Goal: Task Accomplishment & Management: Manage account settings

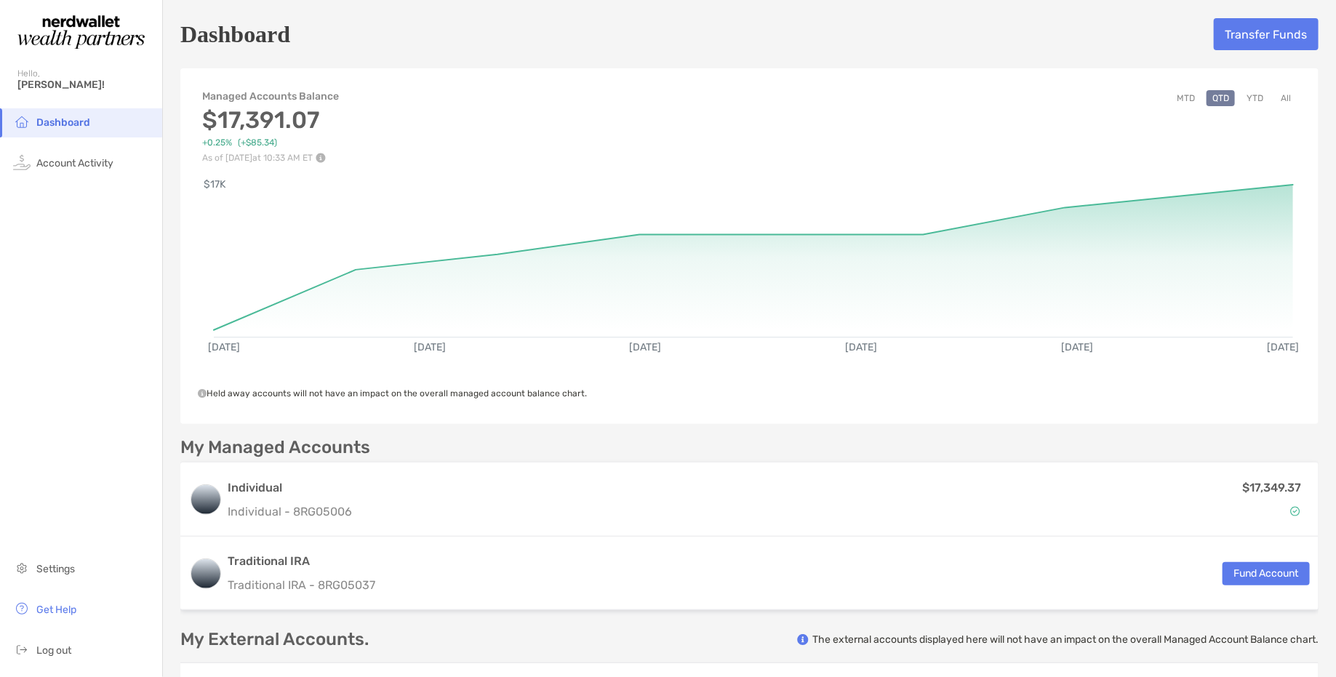
click at [1090, 95] on button "MTD" at bounding box center [1186, 98] width 30 height 16
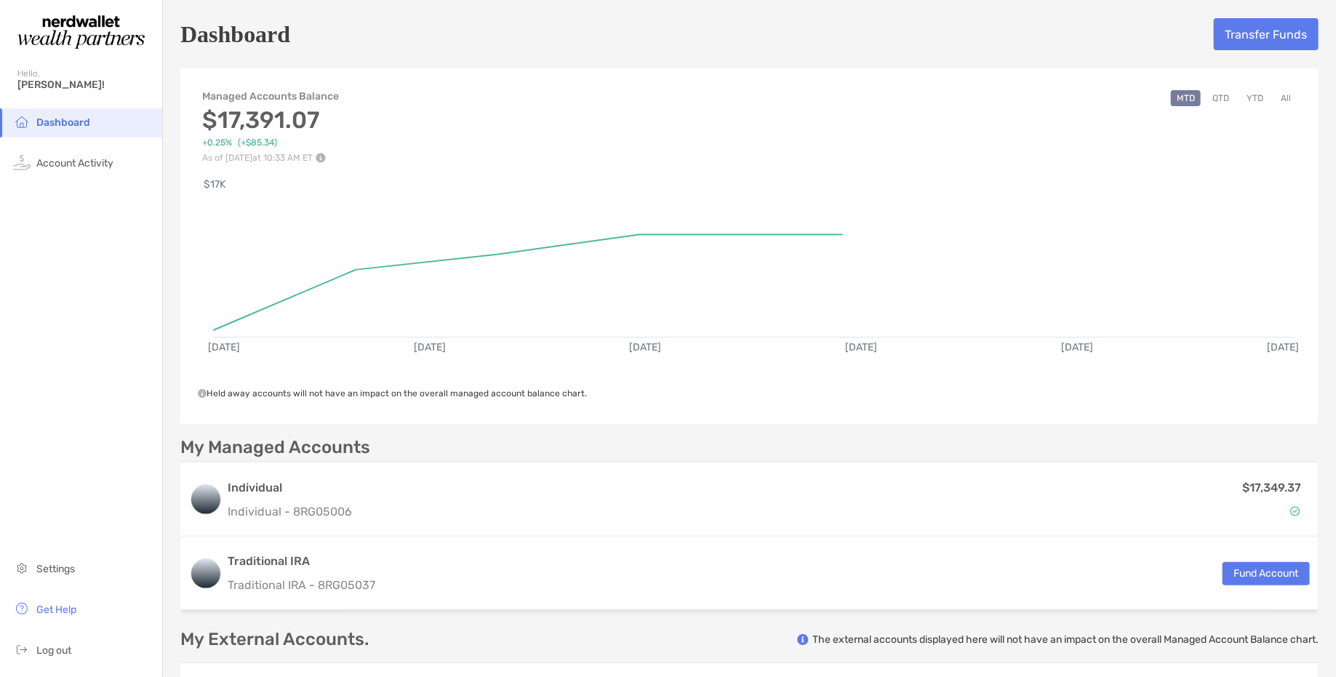
click at [1090, 100] on button "QTD" at bounding box center [1220, 98] width 28 height 16
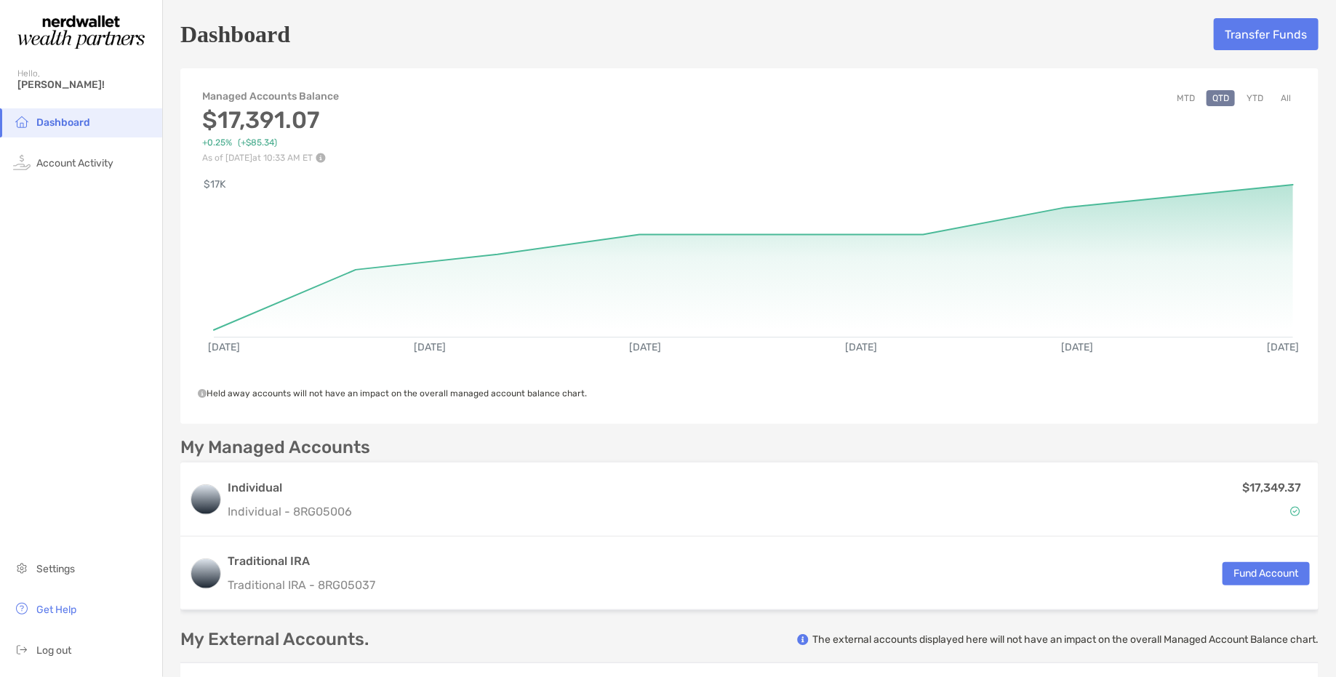
scroll to position [1, 0]
click at [1090, 33] on button "Transfer Funds" at bounding box center [1266, 33] width 105 height 32
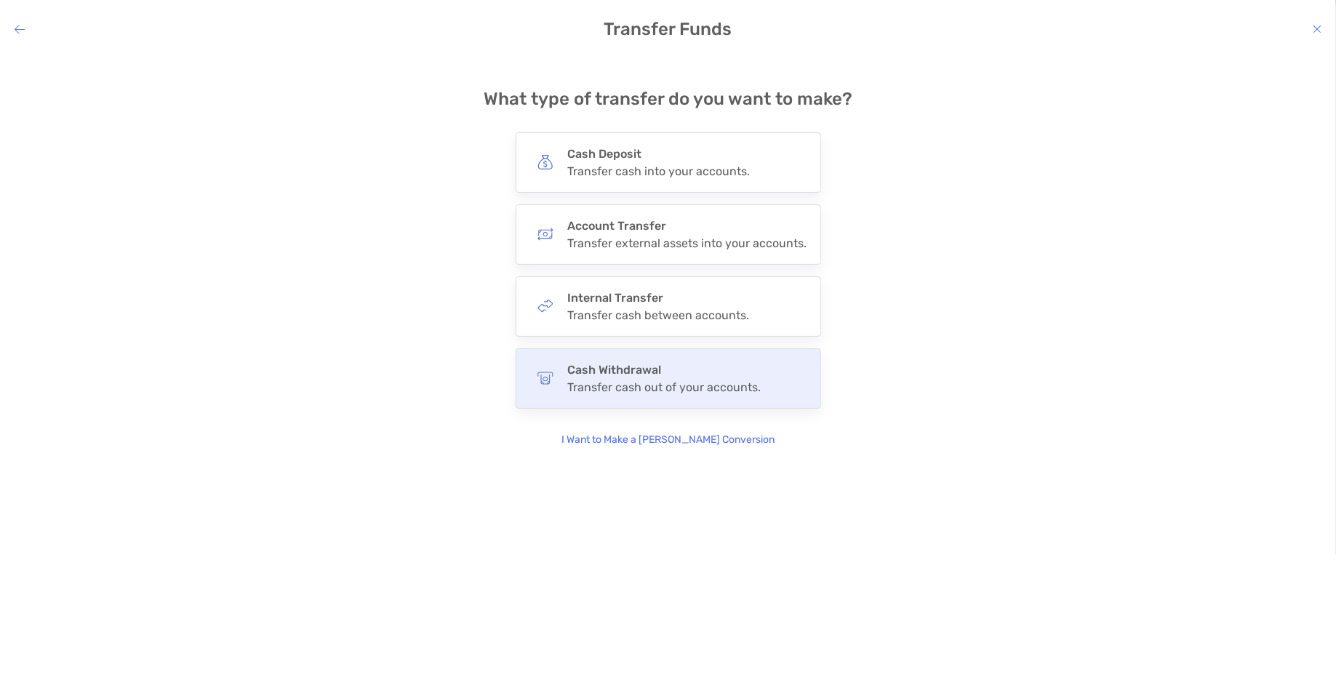
click at [668, 385] on div "Transfer cash out of your accounts." at bounding box center [664, 387] width 193 height 14
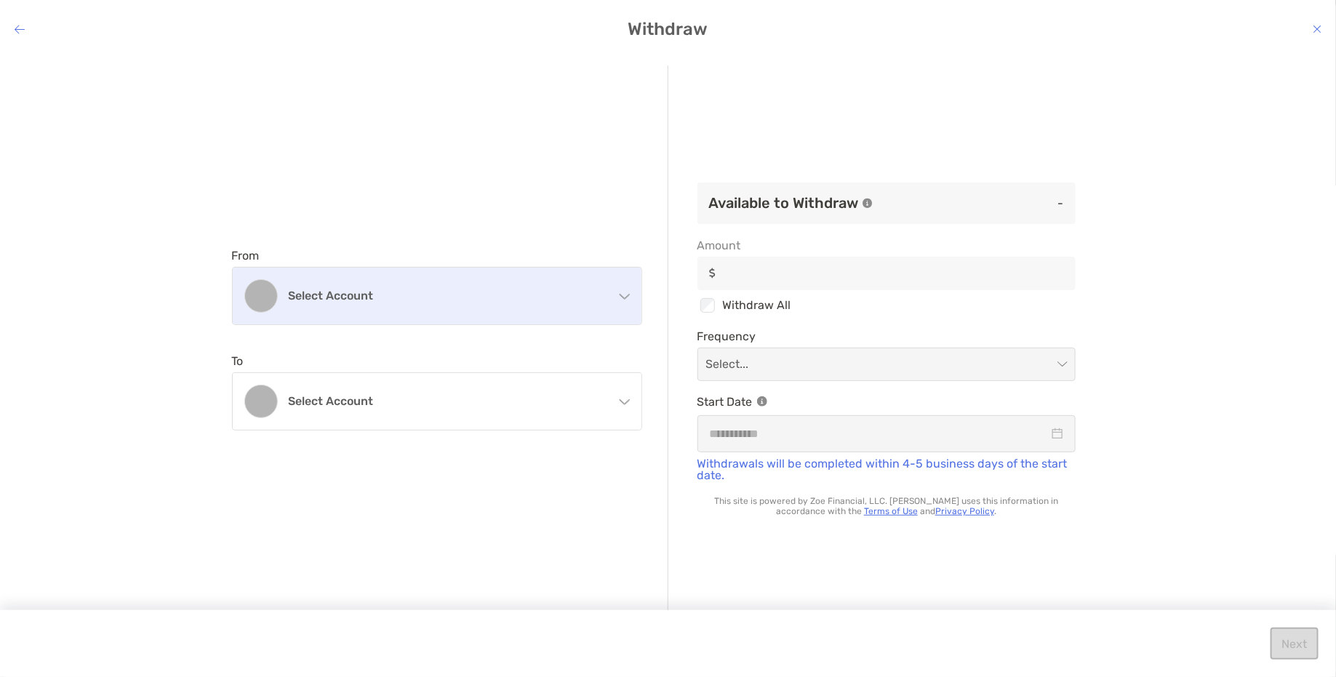
click at [513, 300] on h4 "Select account" at bounding box center [446, 296] width 314 height 14
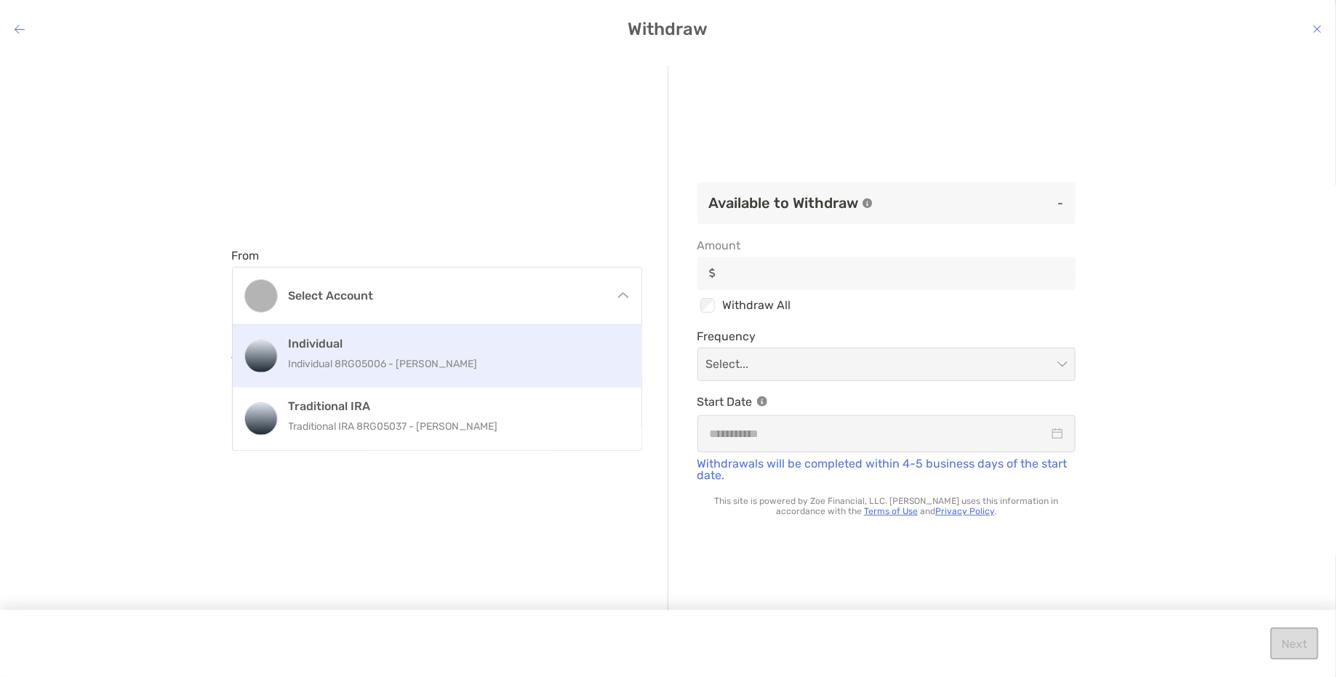
click at [457, 342] on h4 "Individual" at bounding box center [453, 344] width 328 height 14
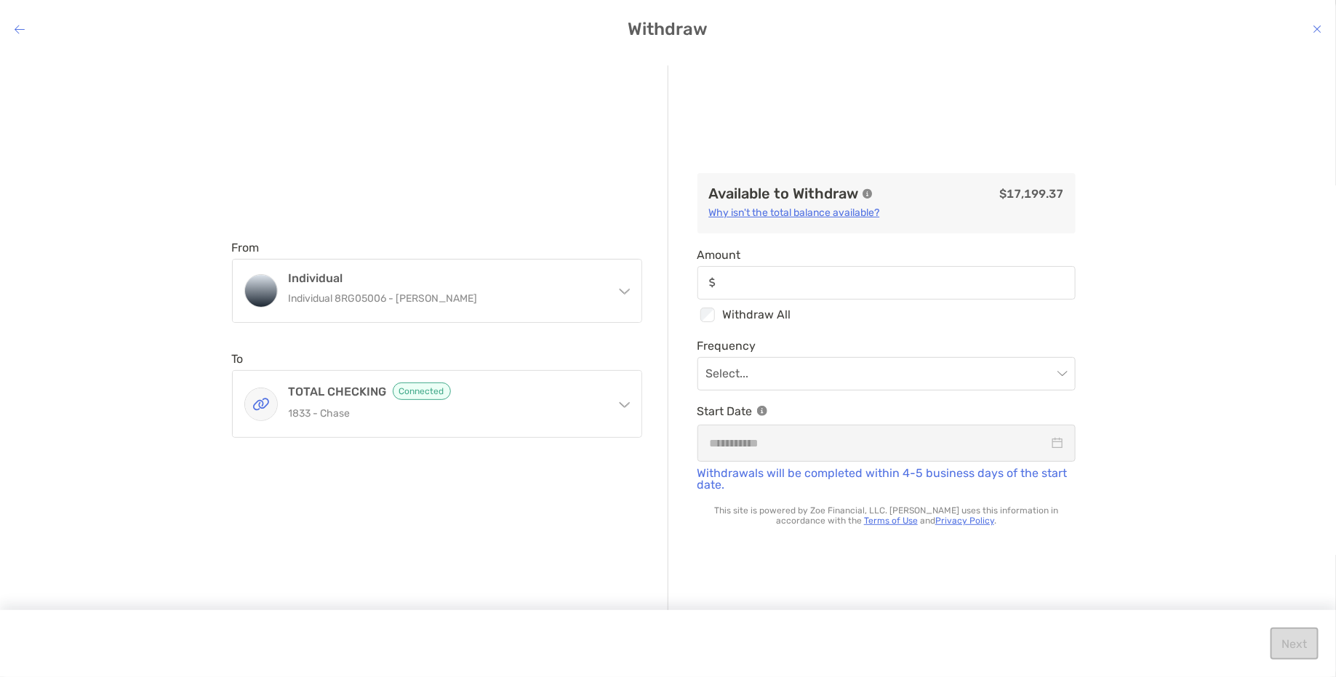
click at [788, 290] on div "modal" at bounding box center [886, 282] width 378 height 33
click at [788, 289] on input "Amount" at bounding box center [898, 282] width 352 height 12
type input "***"
click at [738, 383] on input "modal" at bounding box center [879, 374] width 346 height 32
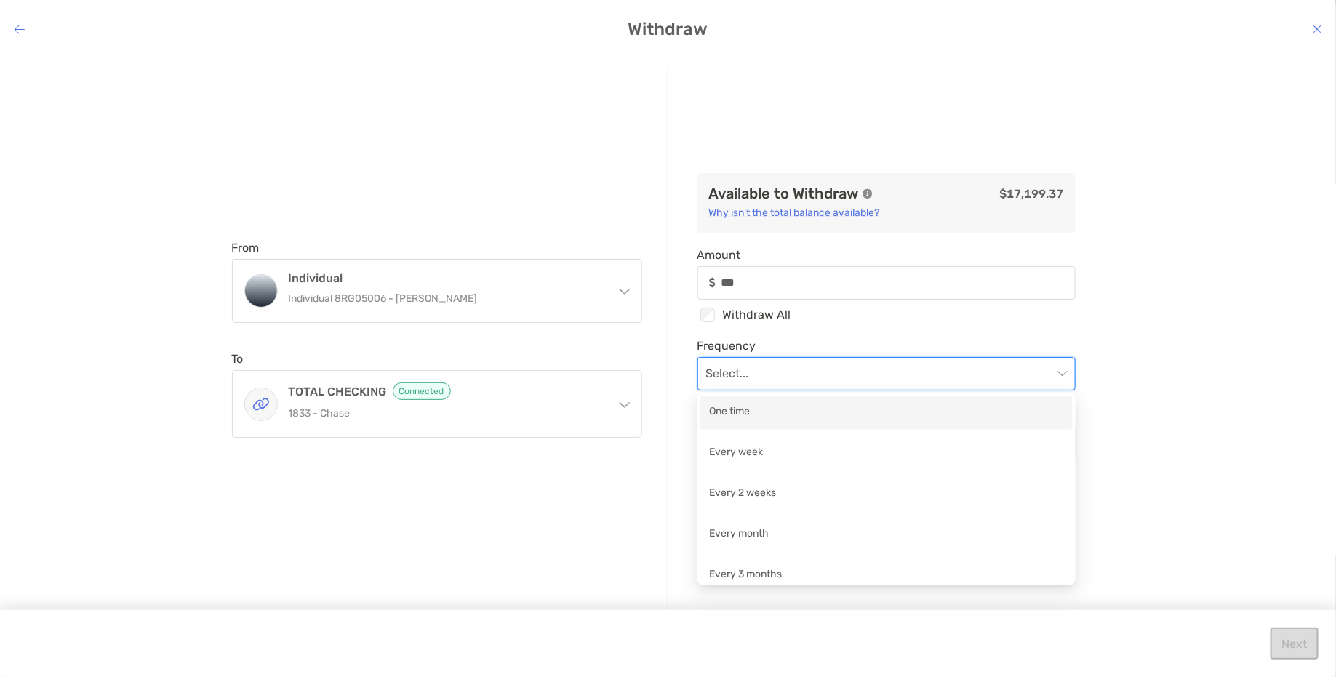
click at [734, 415] on div "One time" at bounding box center [886, 413] width 355 height 18
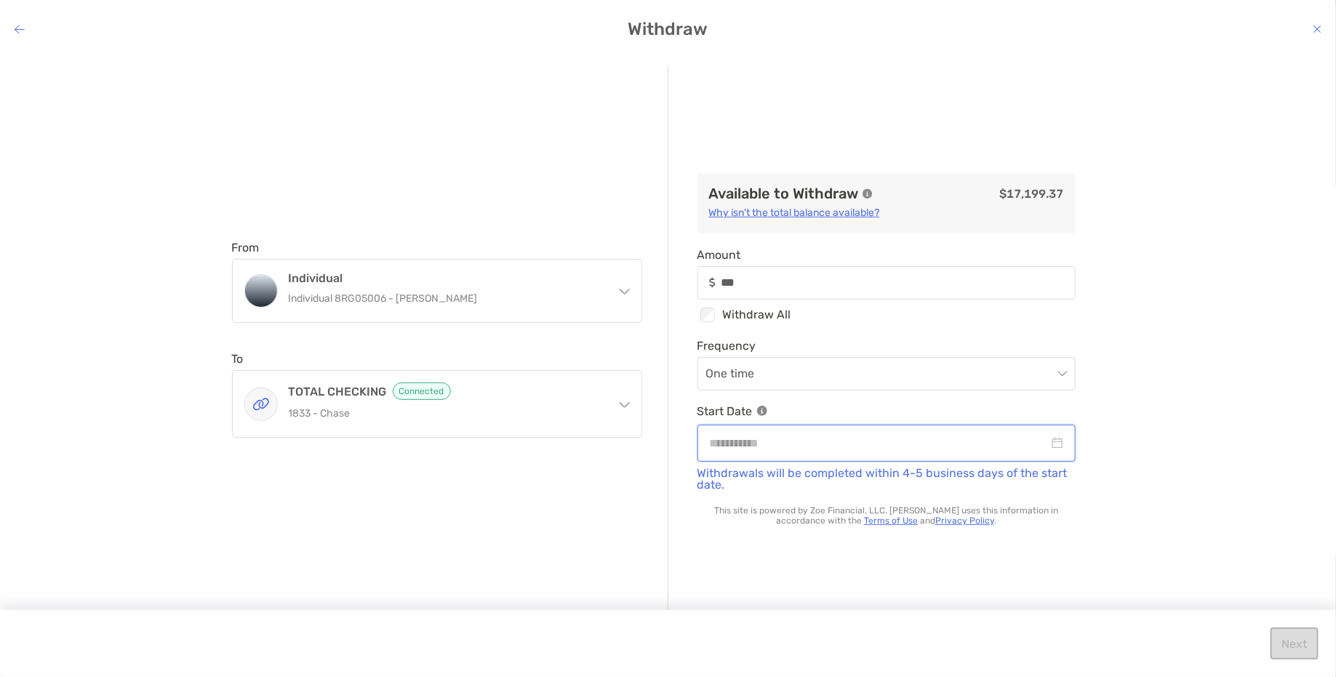
click at [819, 442] on input "modal" at bounding box center [879, 443] width 339 height 18
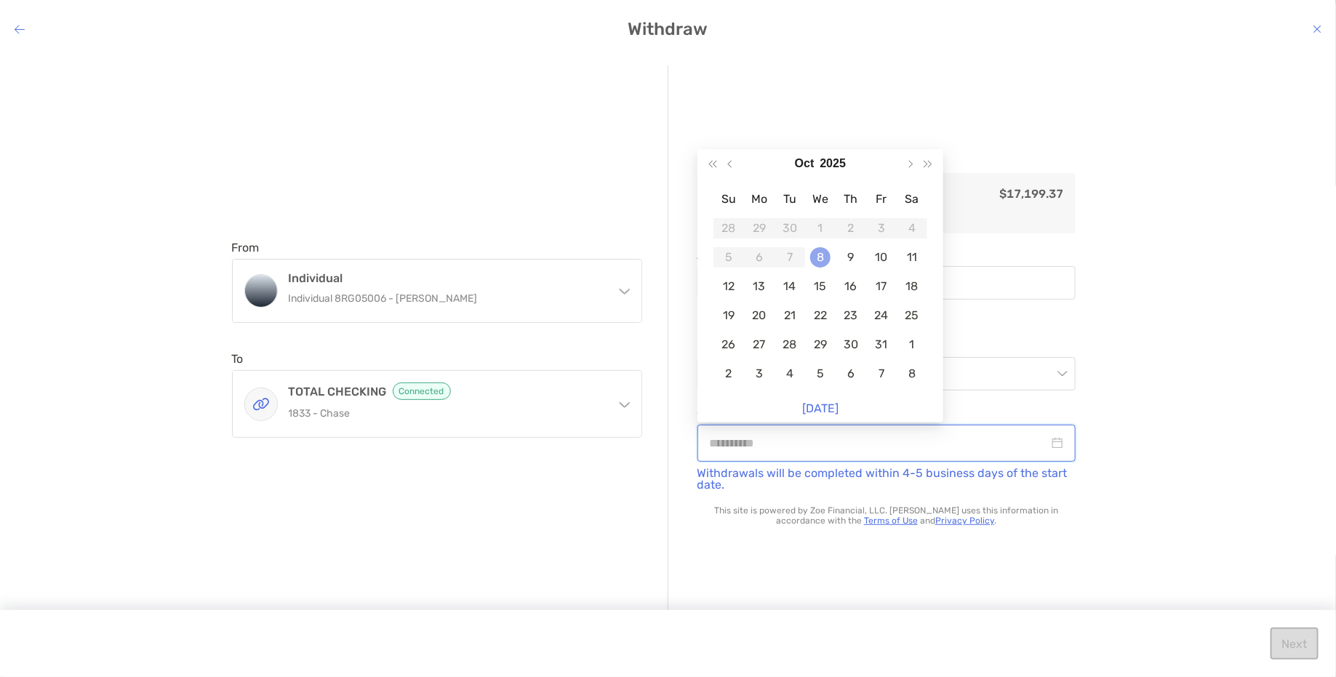
type input "**********"
click at [828, 255] on div "8" at bounding box center [820, 257] width 20 height 20
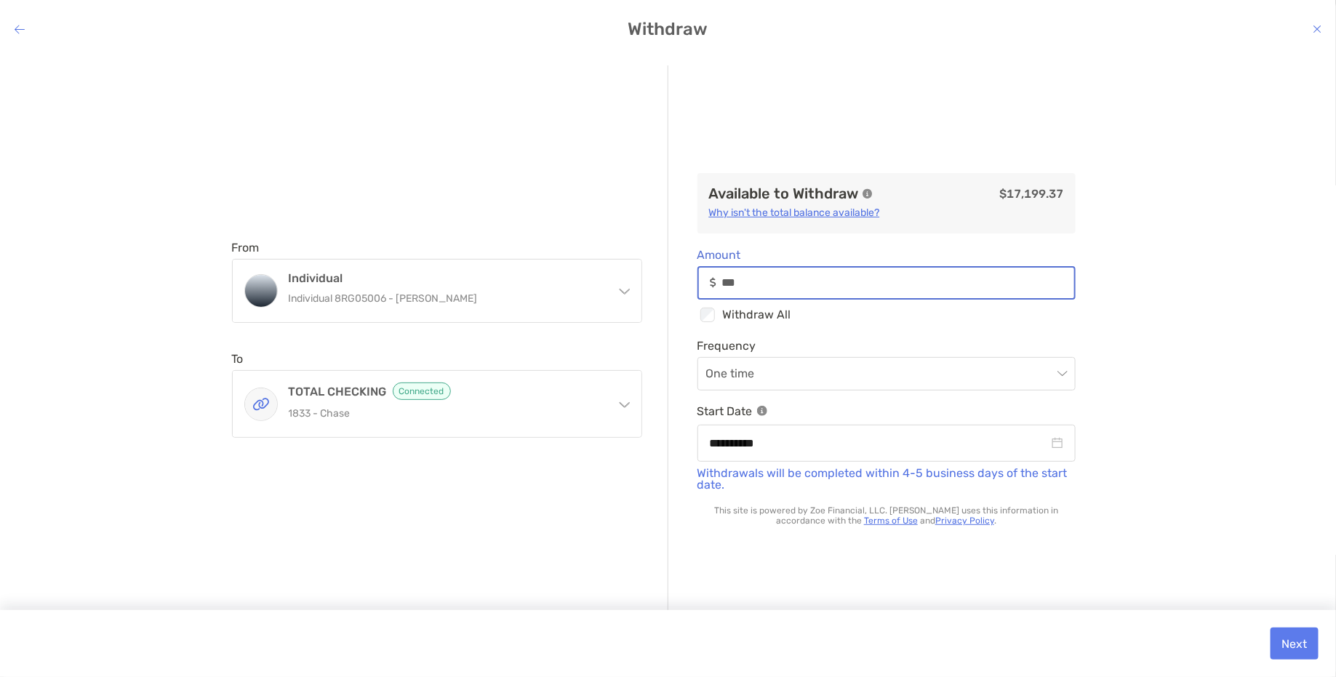
click at [921, 282] on input "***" at bounding box center [898, 282] width 352 height 12
type input "****"
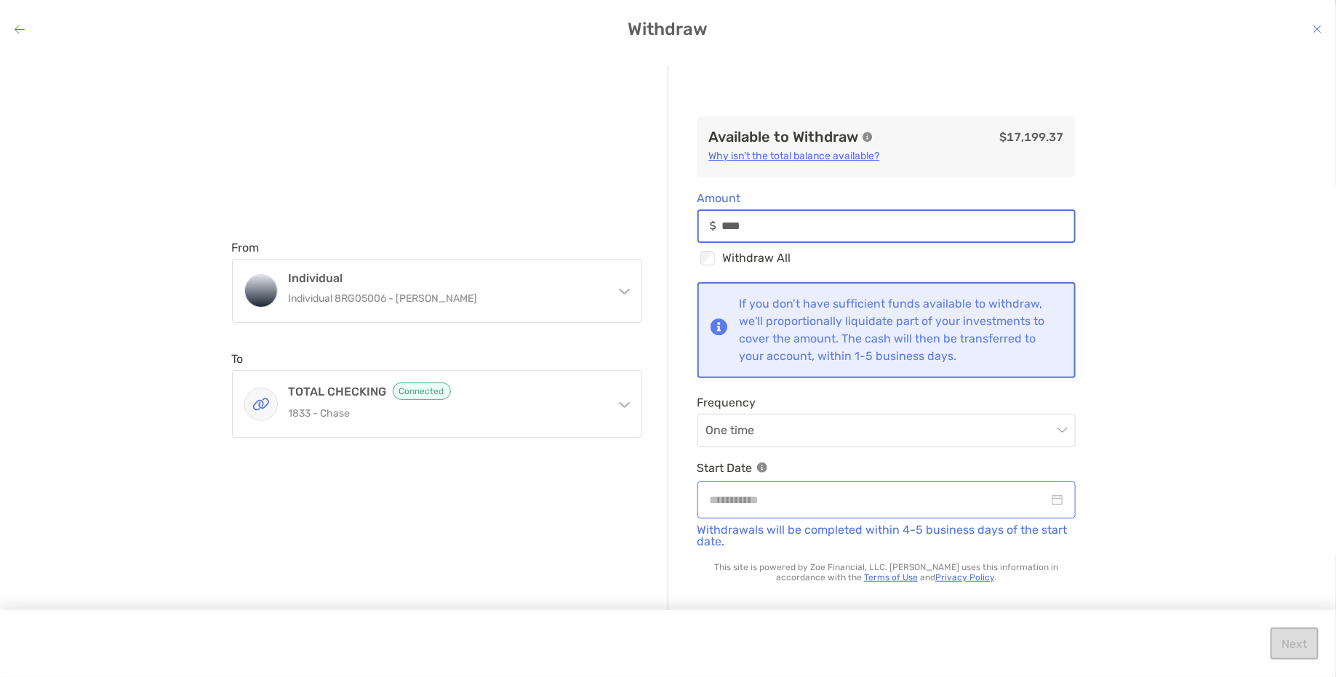
type input "***"
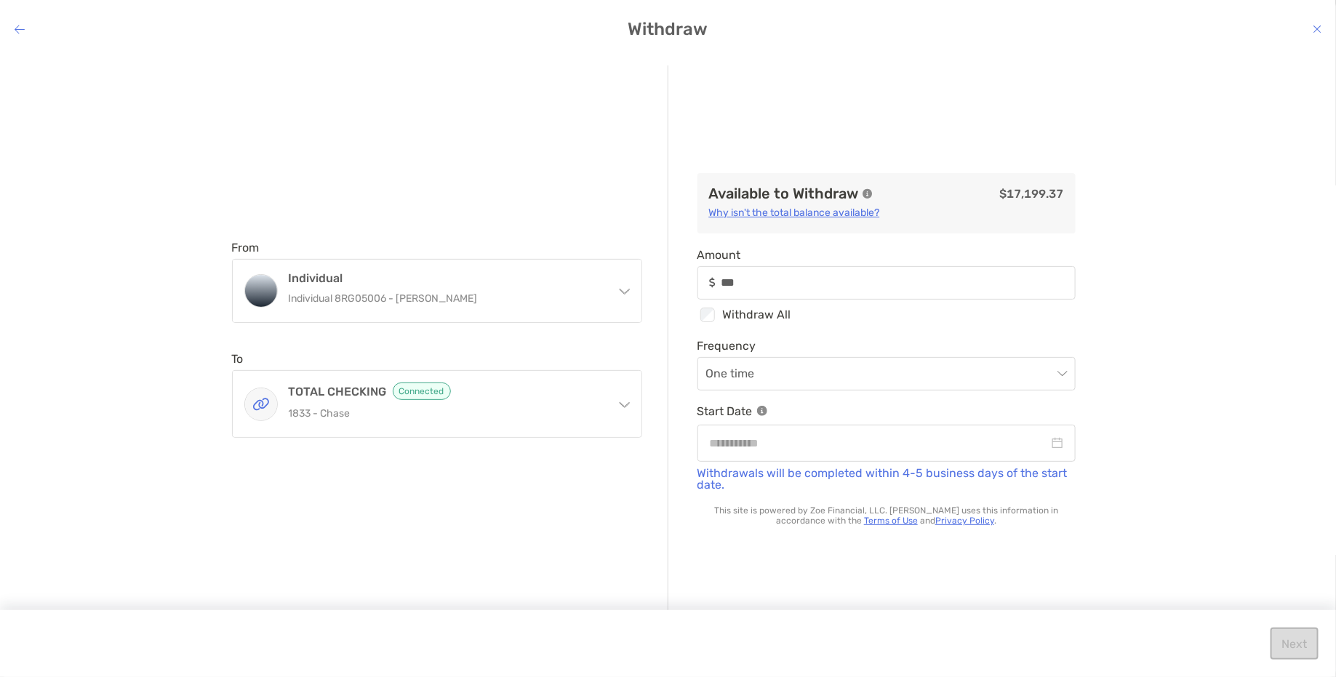
click at [1090, 27] on icon "modal" at bounding box center [1317, 29] width 9 height 12
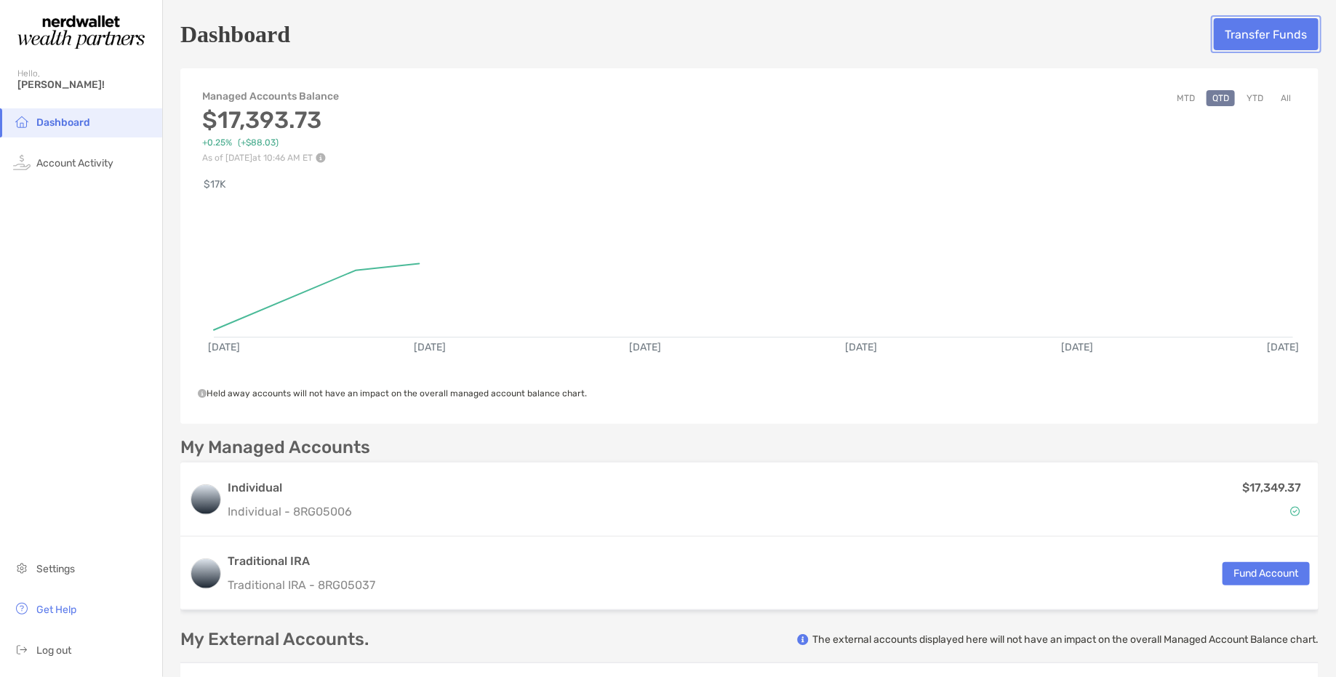
click at [1090, 29] on button "Transfer Funds" at bounding box center [1266, 34] width 105 height 32
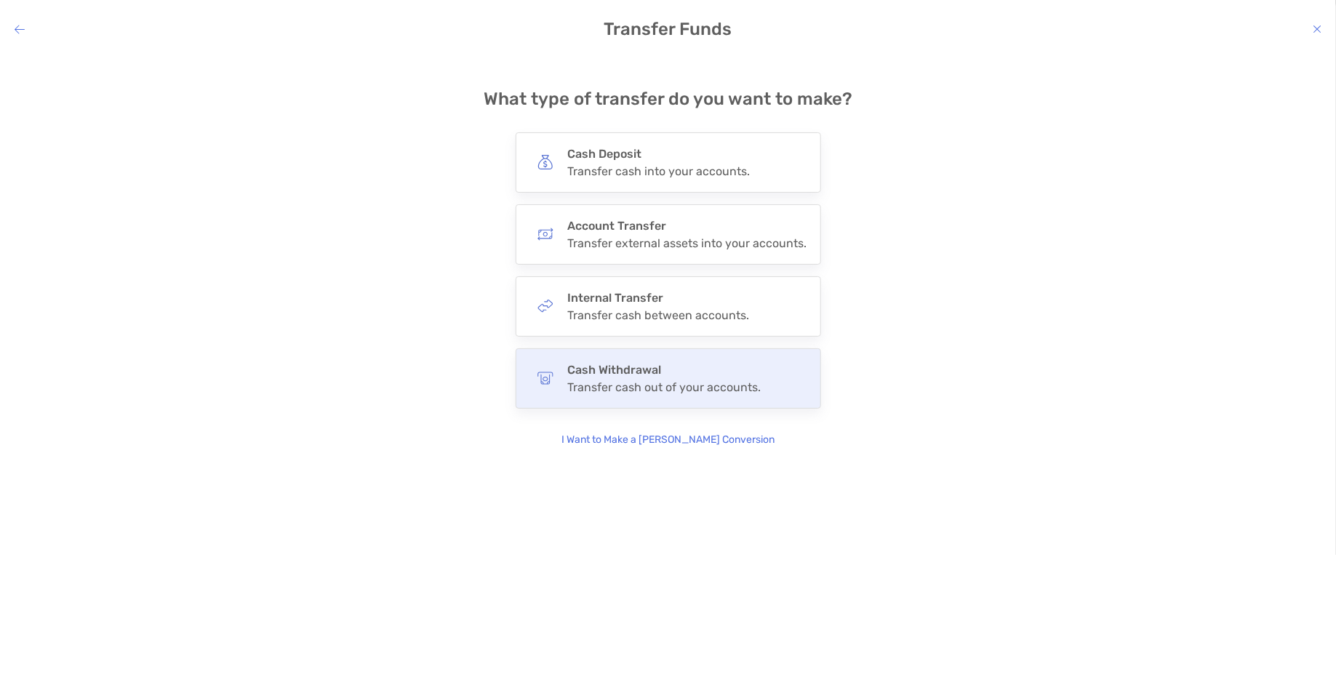
click at [678, 383] on div "Transfer cash out of your accounts." at bounding box center [664, 387] width 193 height 14
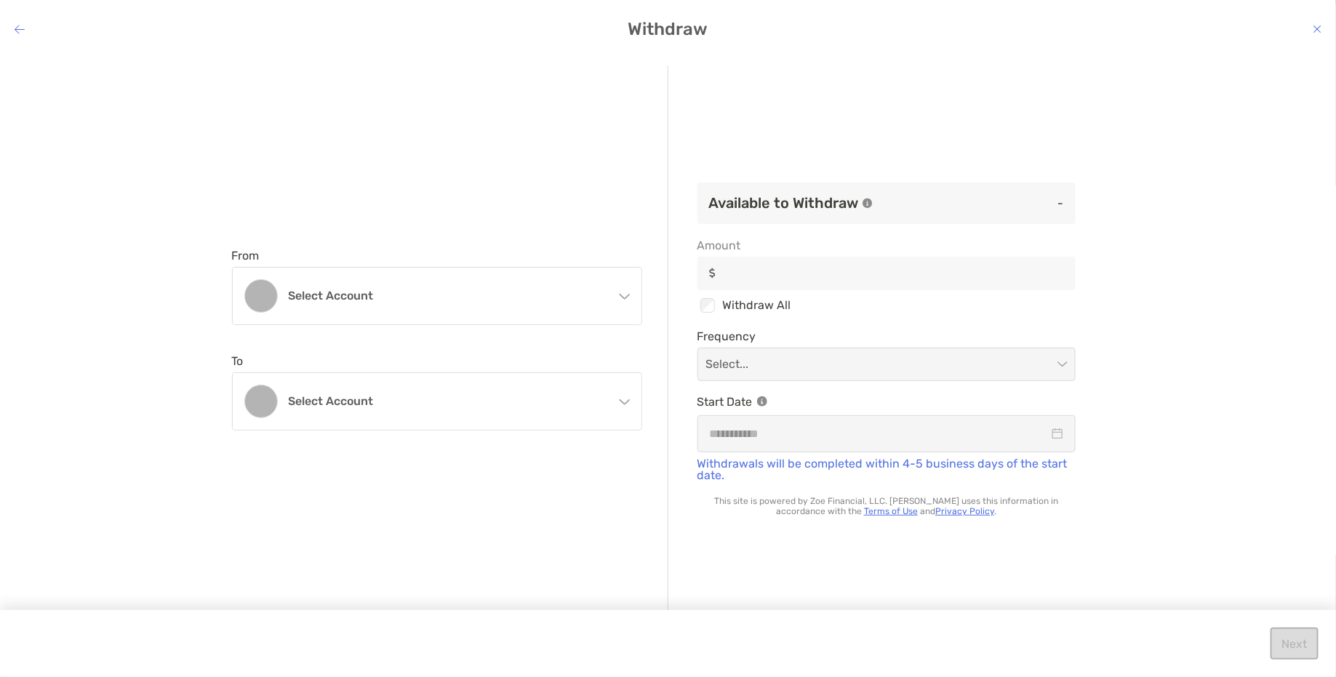
click at [12, 31] on h4 "Withdraw" at bounding box center [668, 29] width 1336 height 20
click at [18, 24] on icon "modal" at bounding box center [20, 29] width 10 height 12
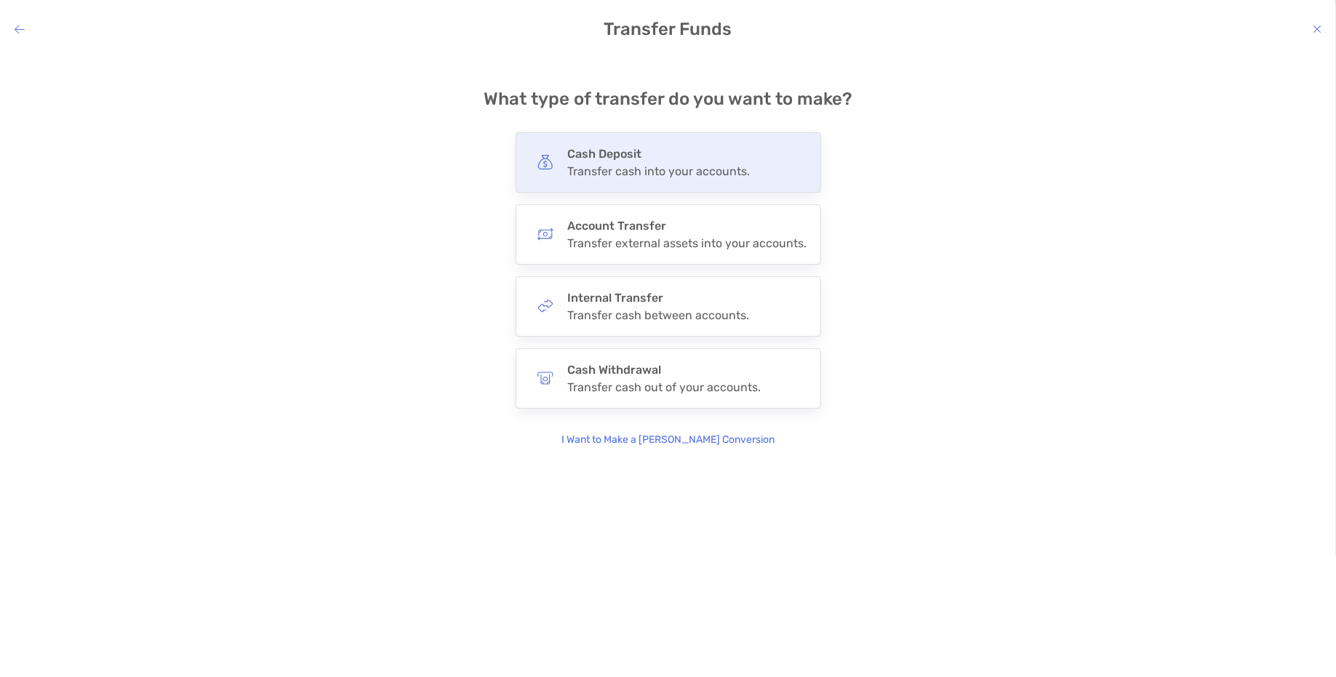
click at [585, 151] on h4 "Cash Deposit" at bounding box center [659, 154] width 183 height 14
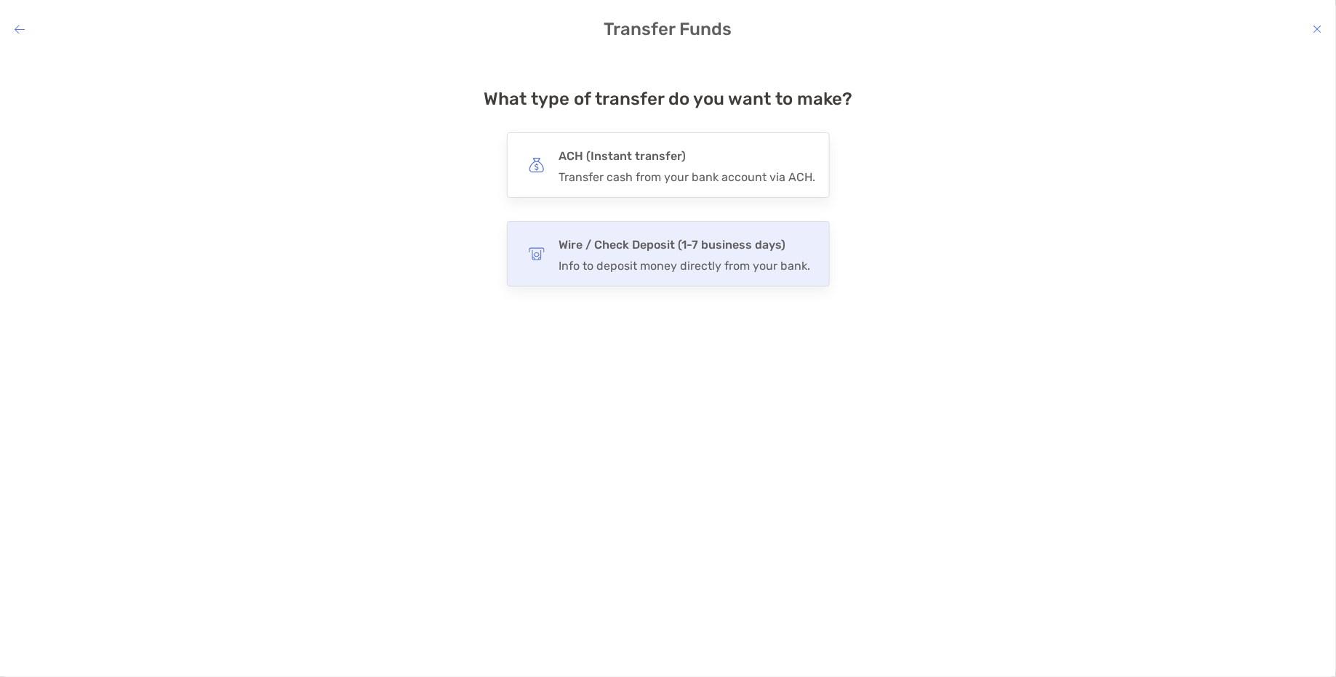
click at [598, 247] on h4 "Wire / Check Deposit (1-7 business days)" at bounding box center [685, 245] width 252 height 20
click at [0, 0] on input "****" at bounding box center [0, 0] width 0 height 0
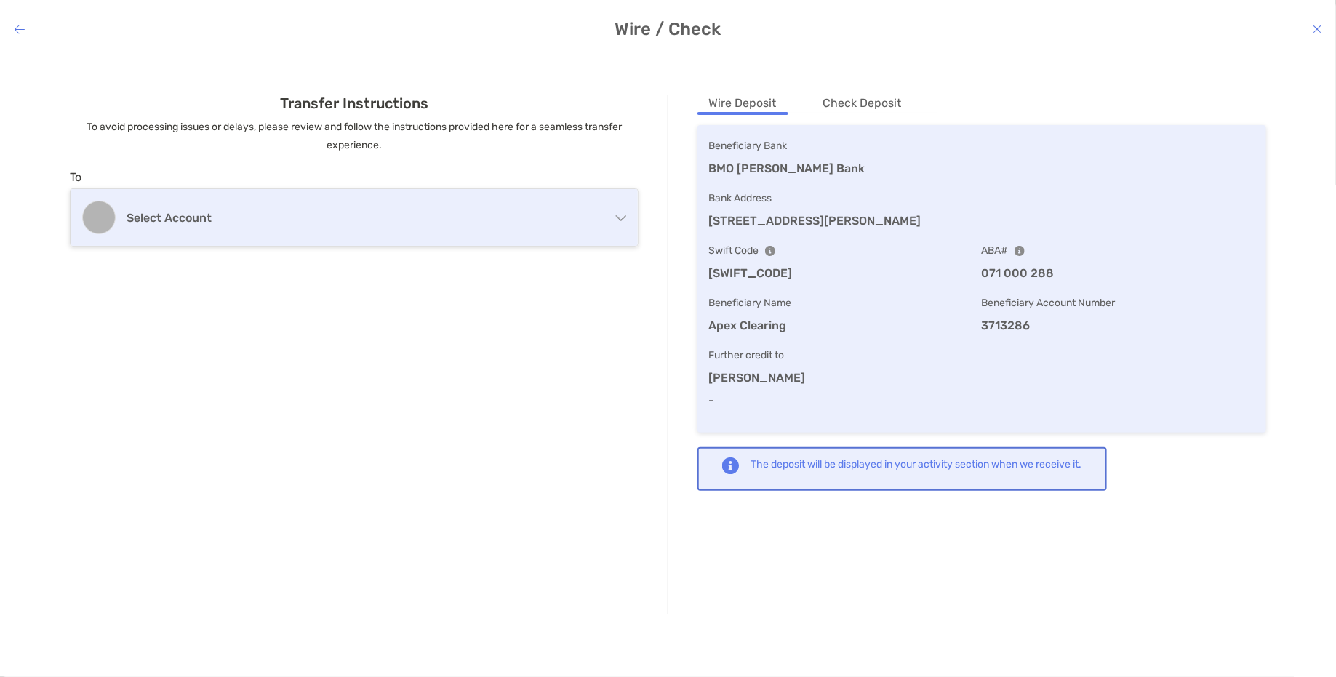
click at [444, 212] on h4 "Select account" at bounding box center [351, 218] width 449 height 14
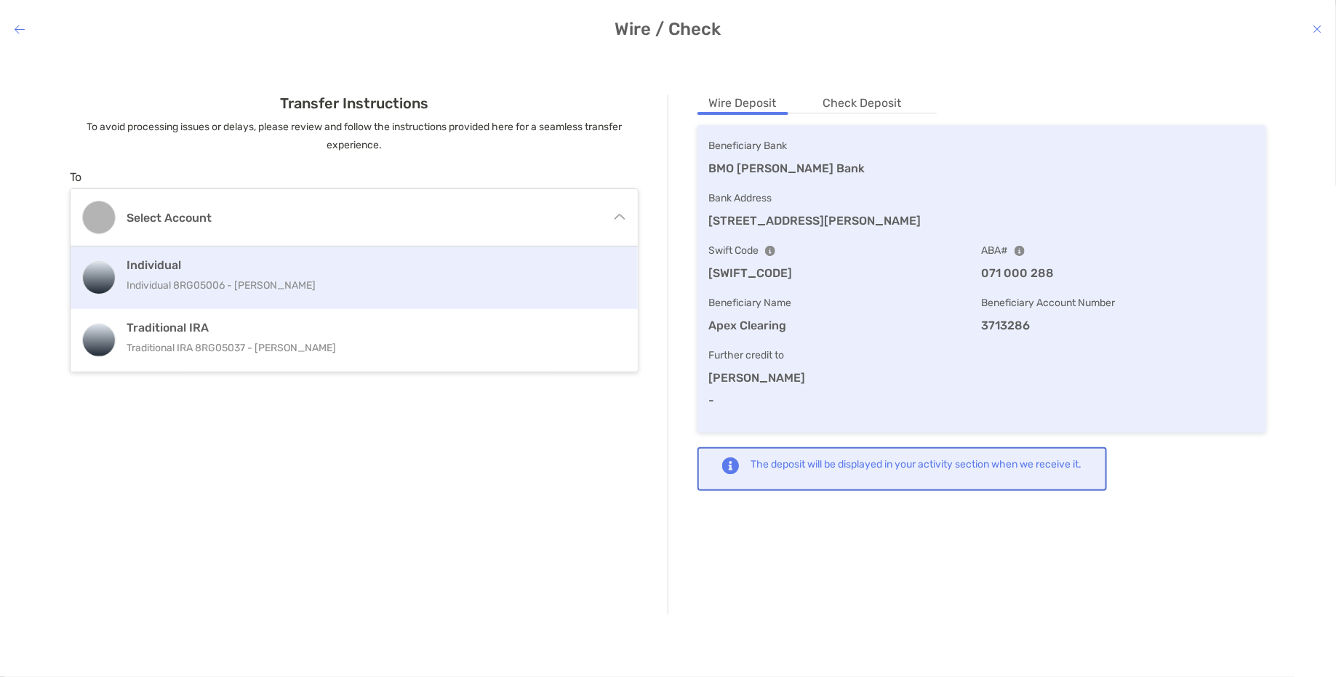
click at [369, 279] on p "Individual 8RG05006 - [PERSON_NAME]" at bounding box center [358, 285] width 462 height 18
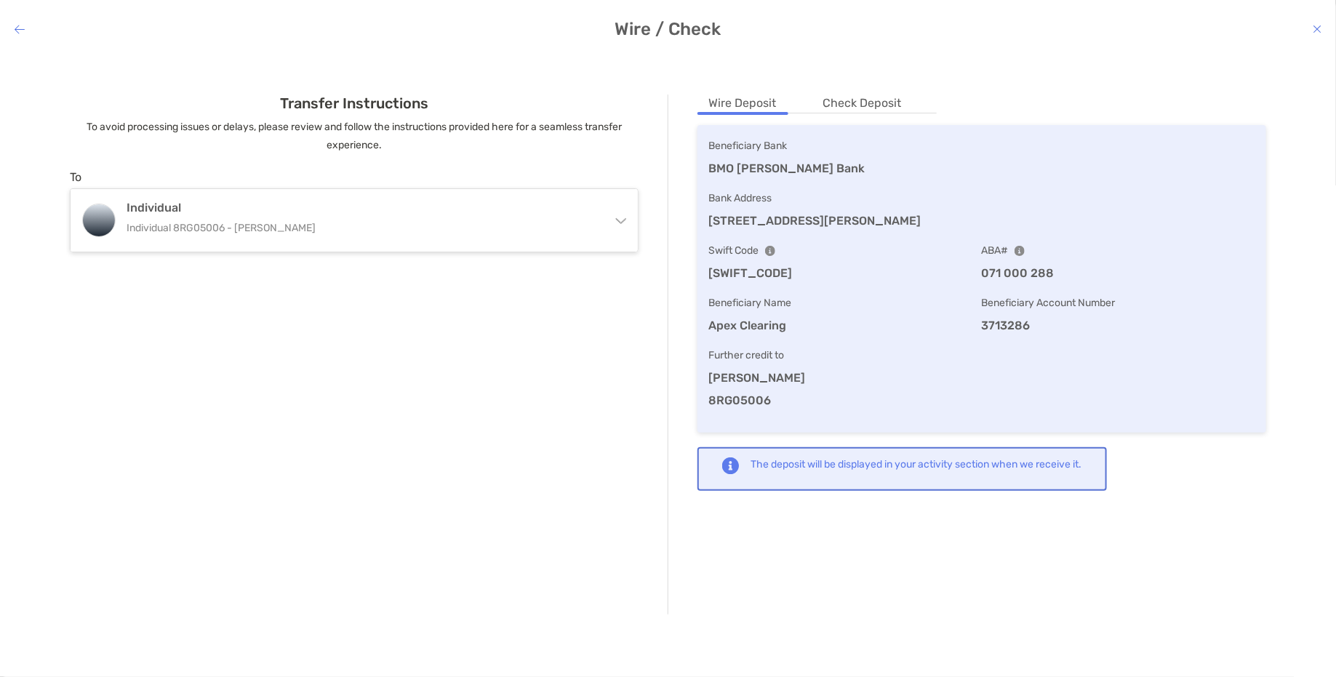
click at [15, 33] on icon "modal" at bounding box center [20, 29] width 10 height 12
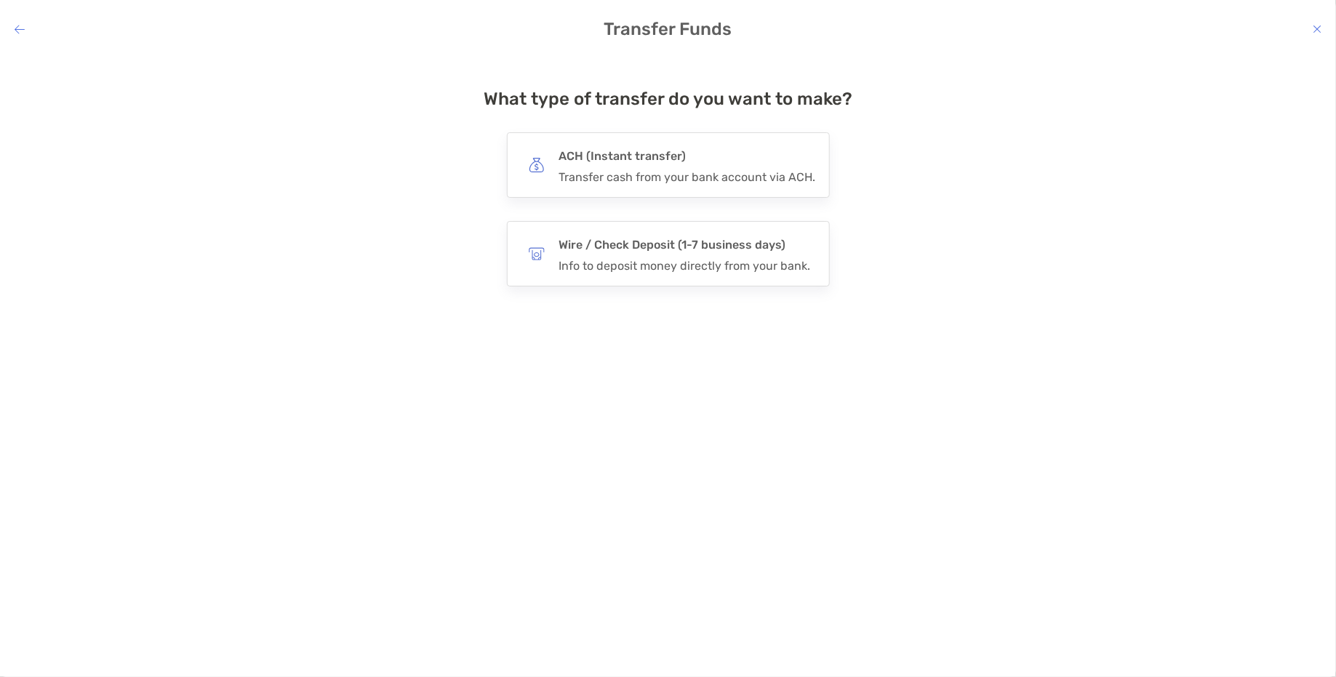
click at [18, 33] on icon "modal" at bounding box center [20, 29] width 10 height 12
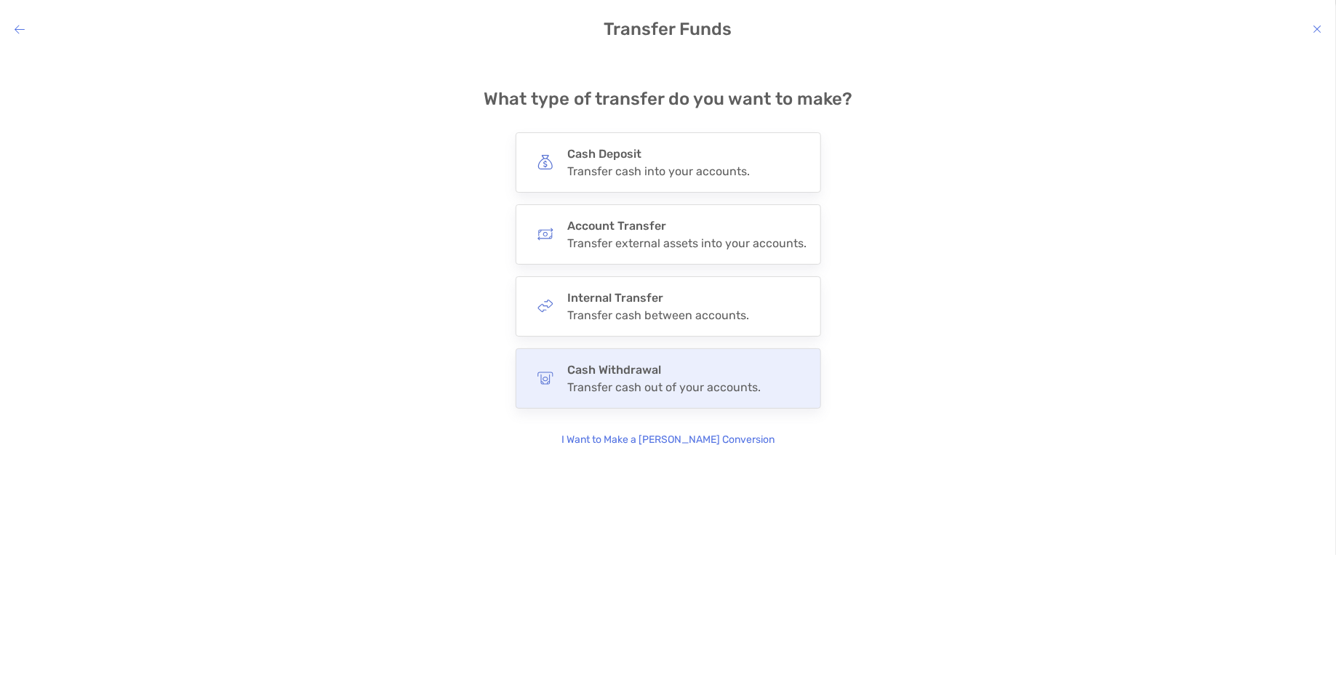
click at [609, 385] on div "Transfer cash out of your accounts." at bounding box center [664, 387] width 193 height 14
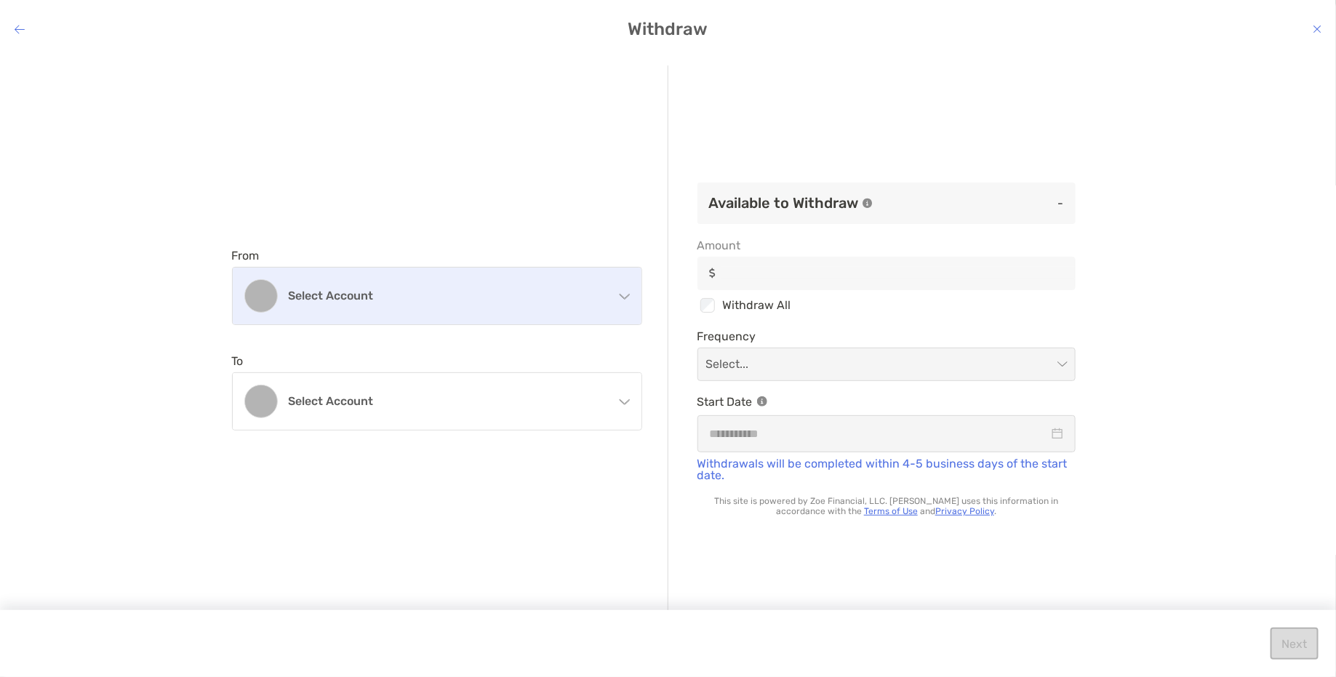
click at [511, 297] on h4 "Select account" at bounding box center [446, 296] width 314 height 14
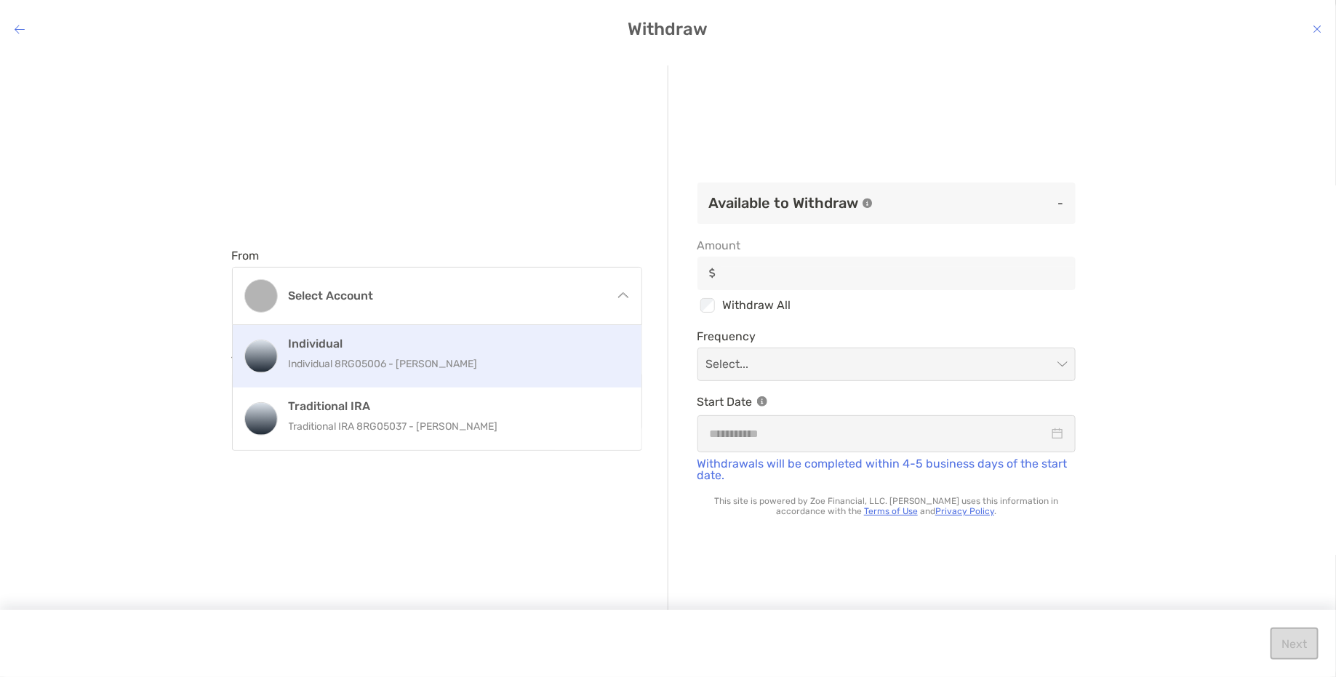
click at [447, 365] on p "Individual 8RG05006 - [PERSON_NAME]" at bounding box center [453, 364] width 328 height 18
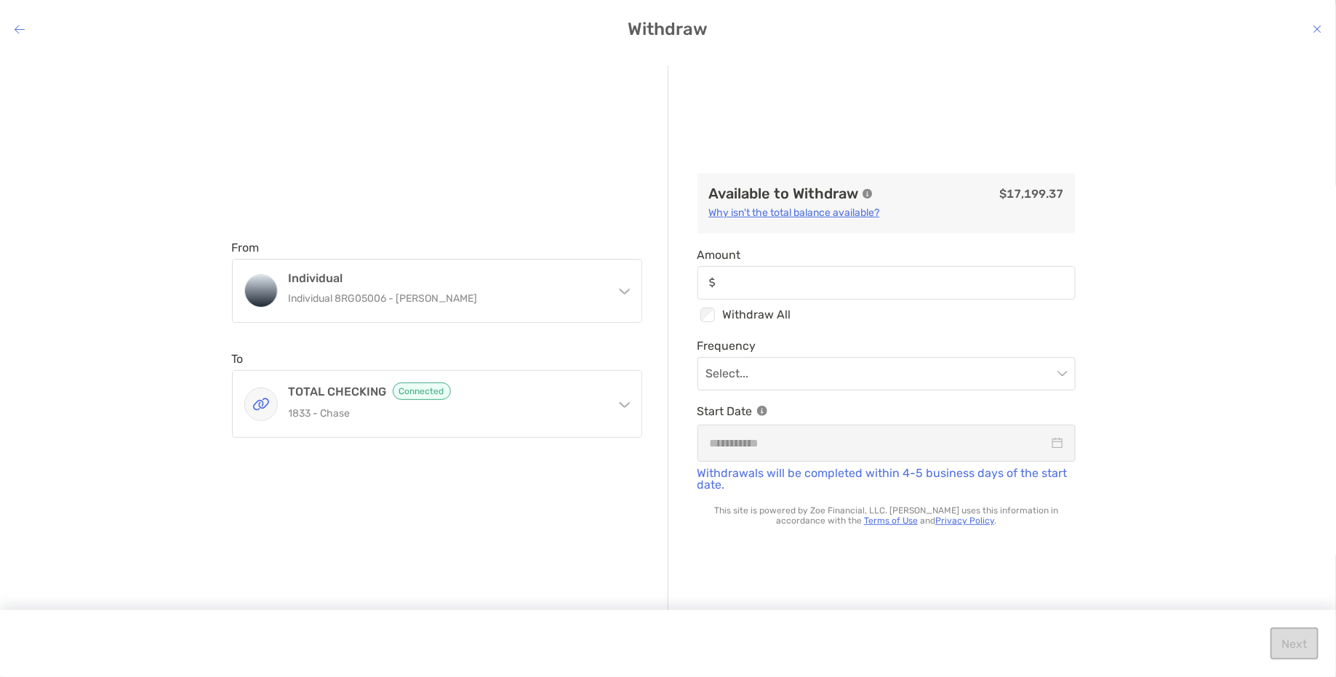
click at [779, 296] on div "modal" at bounding box center [886, 282] width 378 height 33
click at [779, 289] on input "Amount" at bounding box center [897, 282] width 353 height 12
click at [854, 380] on input "modal" at bounding box center [879, 374] width 346 height 32
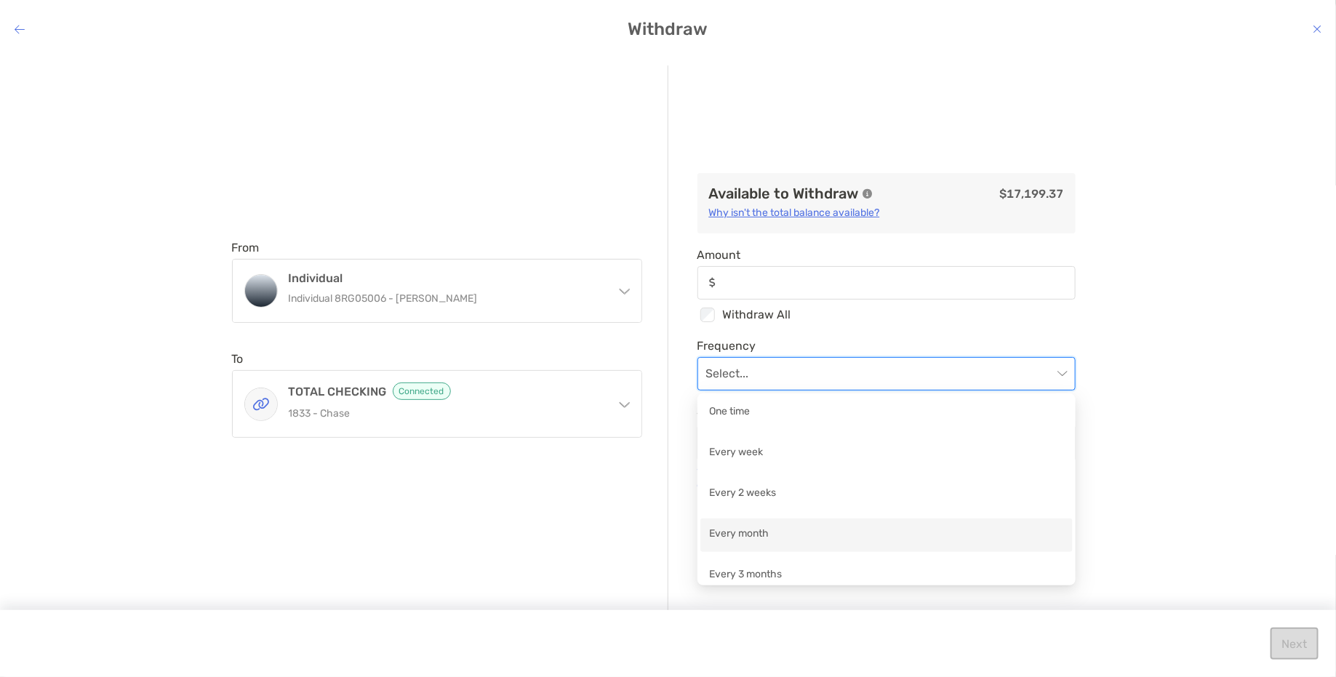
click at [781, 527] on div "Every month" at bounding box center [886, 535] width 355 height 18
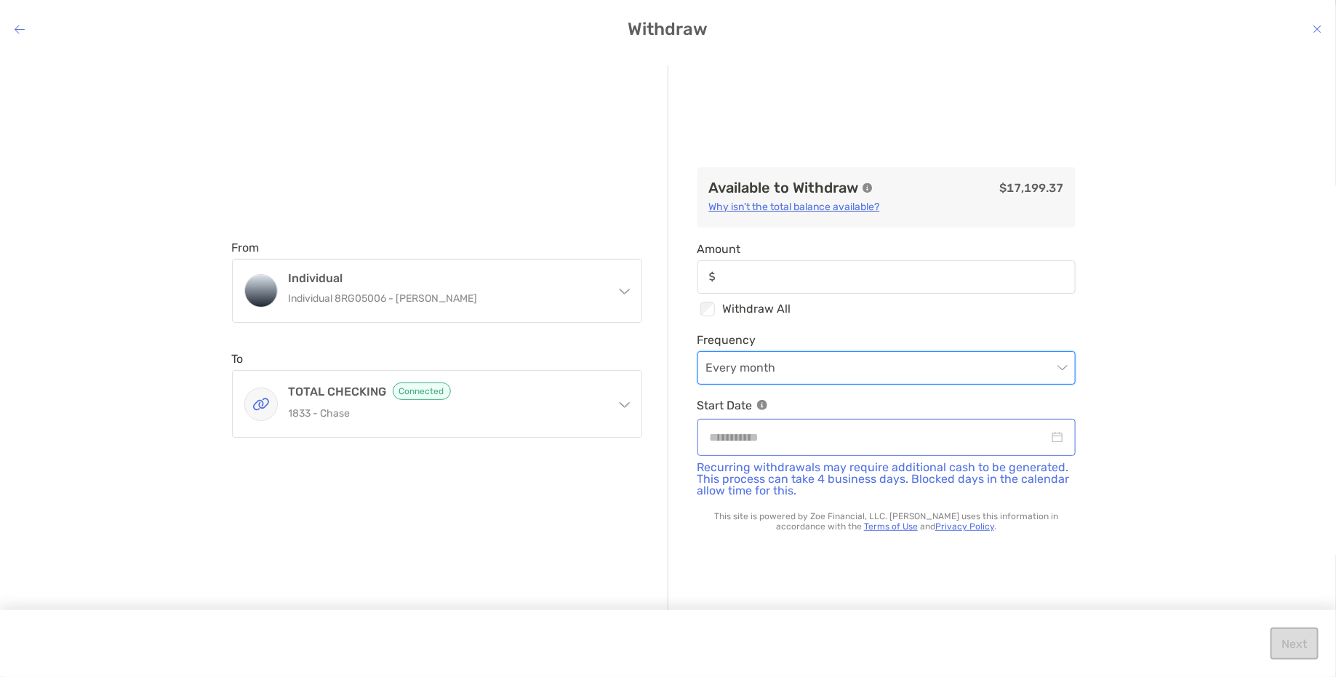
click at [1062, 439] on div "modal" at bounding box center [886, 437] width 353 height 18
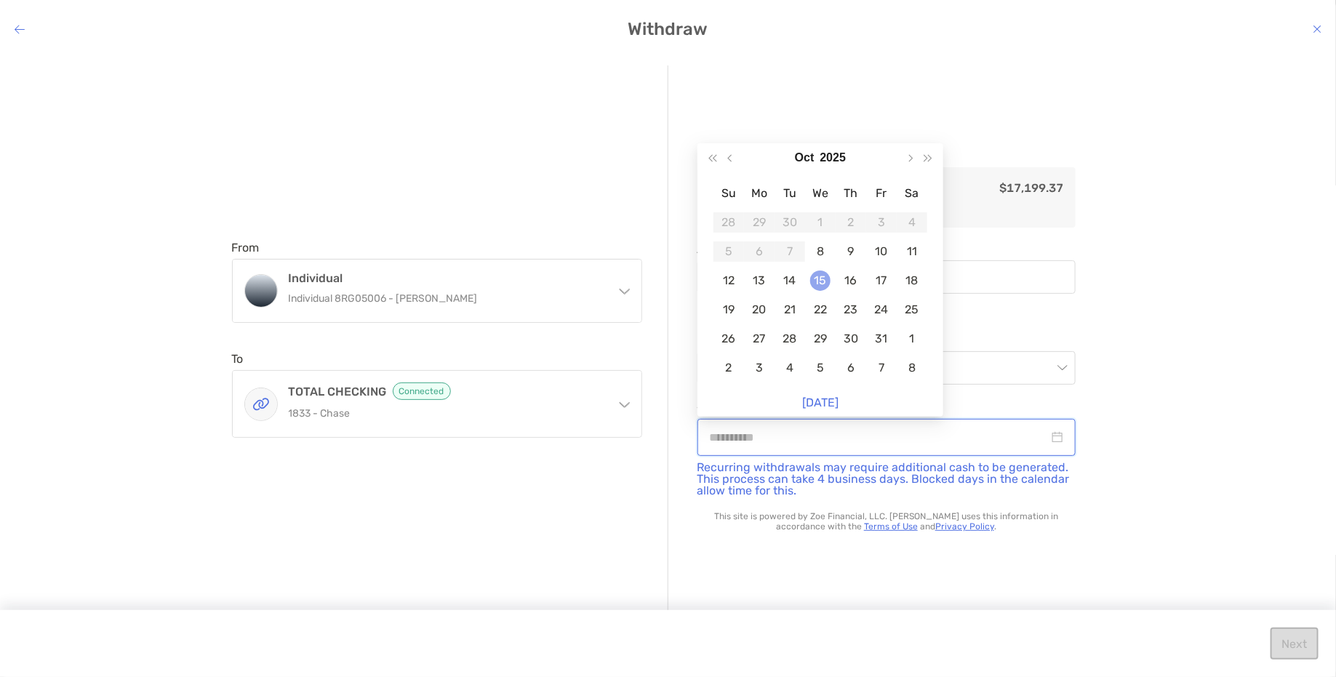
type input "**********"
click at [822, 278] on div "15" at bounding box center [820, 281] width 20 height 20
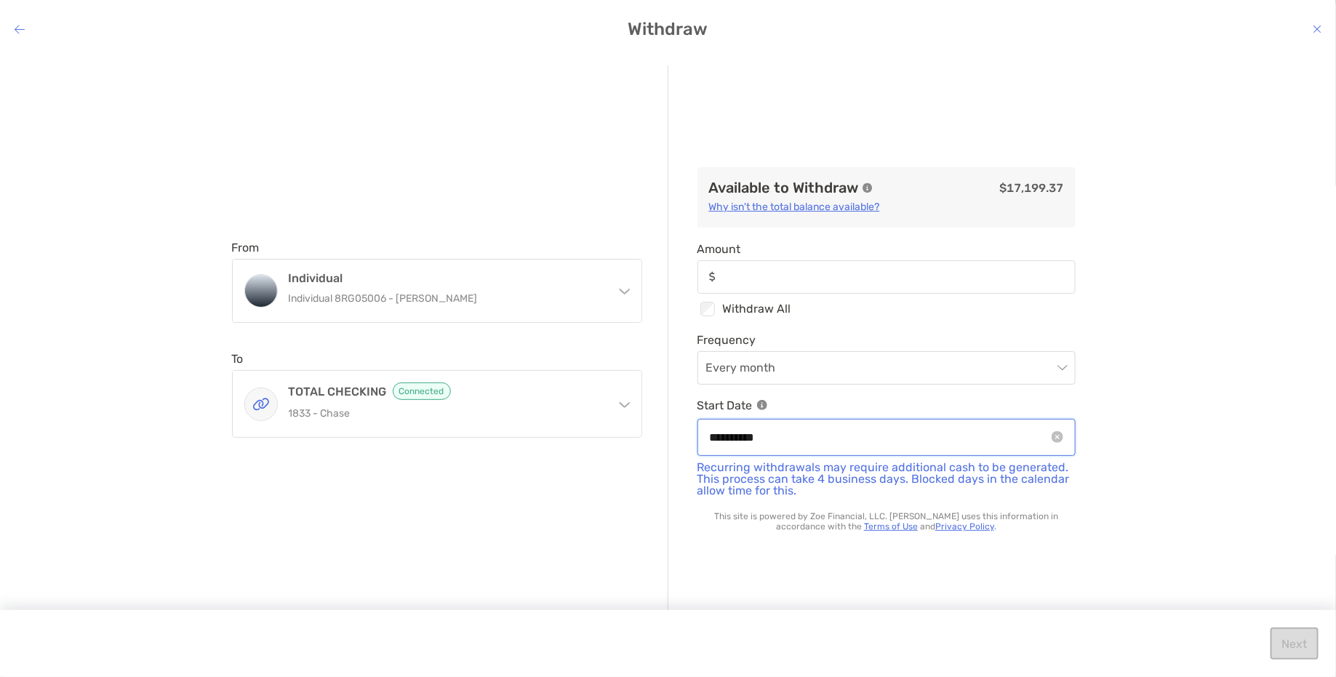
click at [1008, 437] on input "**********" at bounding box center [879, 437] width 339 height 18
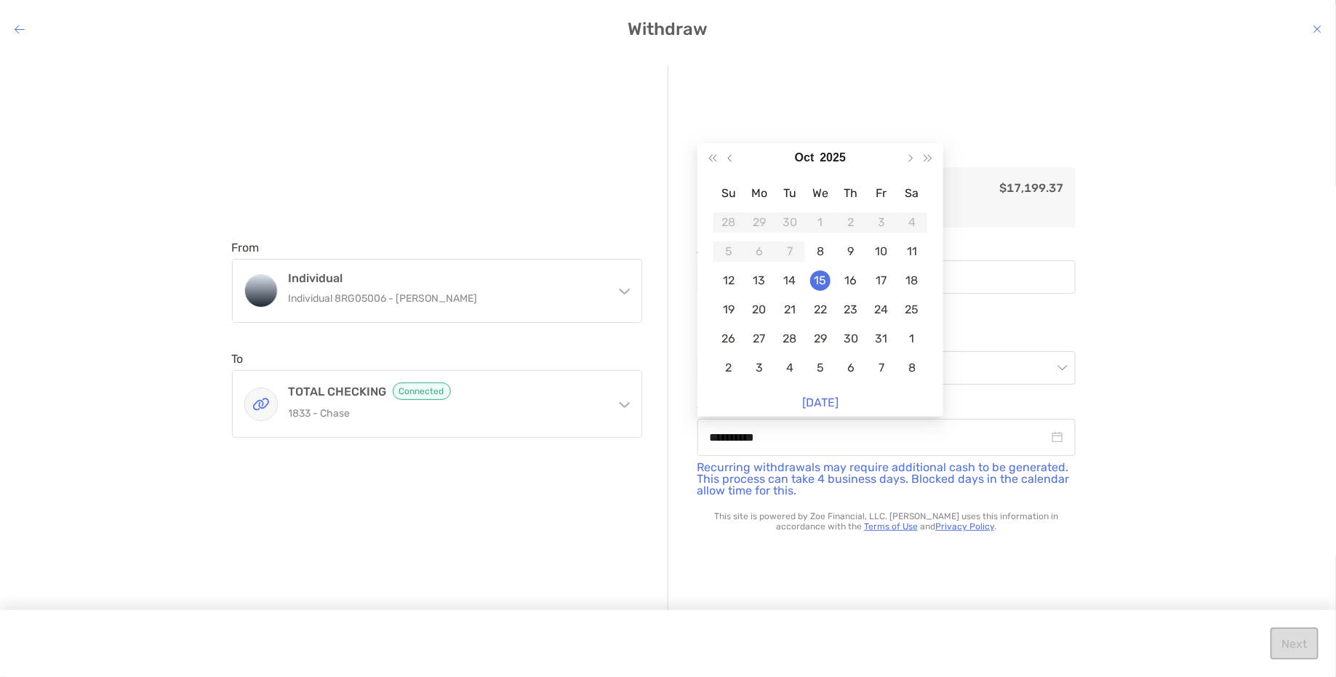
click at [1090, 391] on div "**********" at bounding box center [668, 354] width 1336 height 601
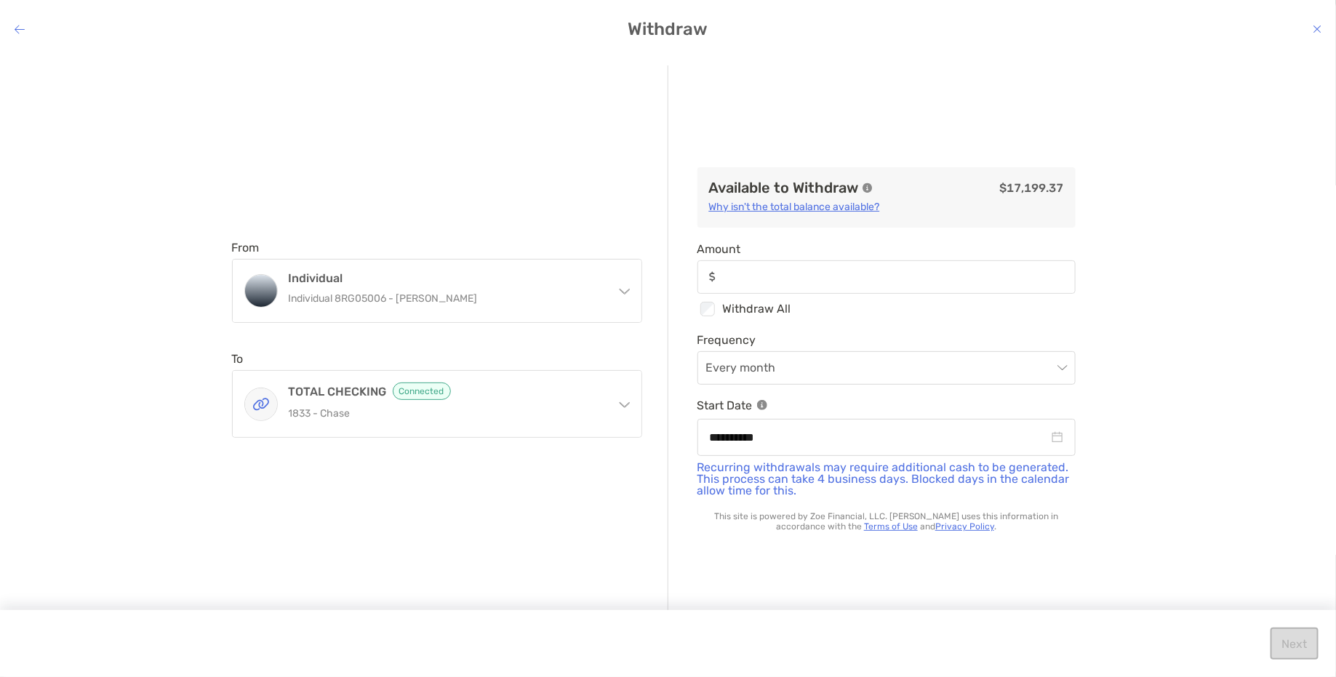
click at [17, 31] on icon "modal" at bounding box center [20, 29] width 10 height 12
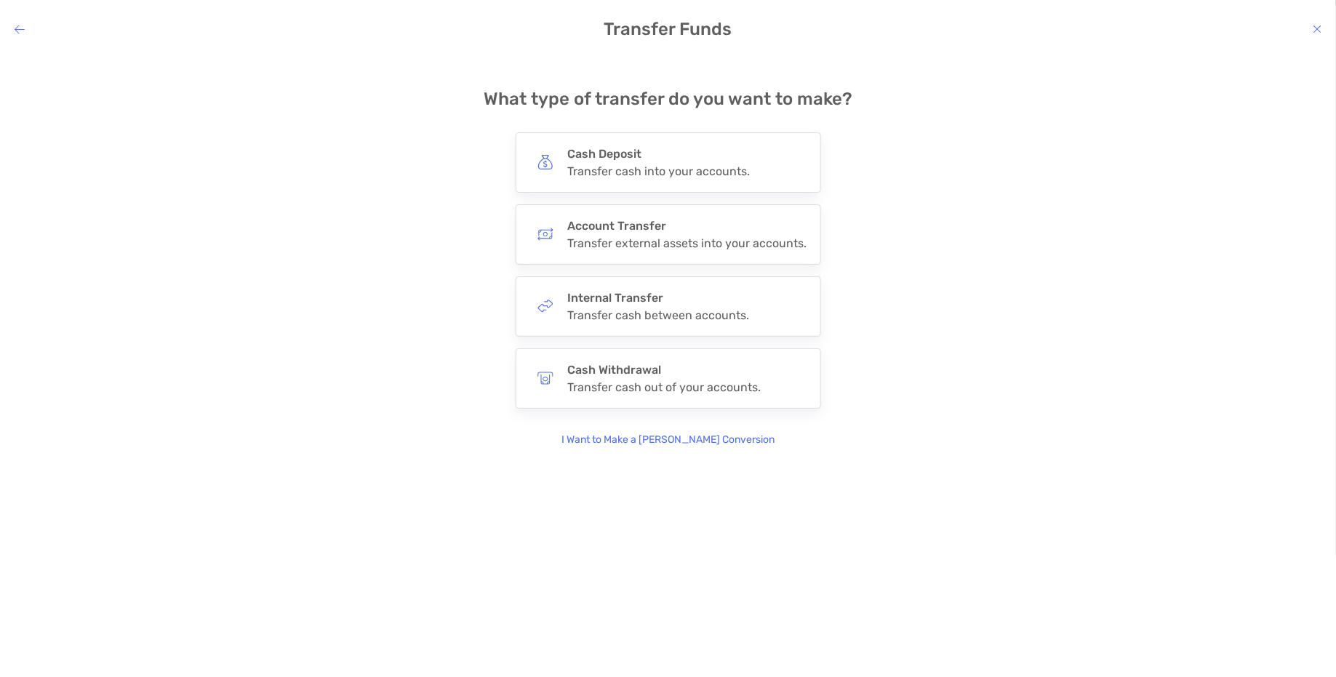
click at [1090, 25] on icon "modal" at bounding box center [1317, 29] width 9 height 12
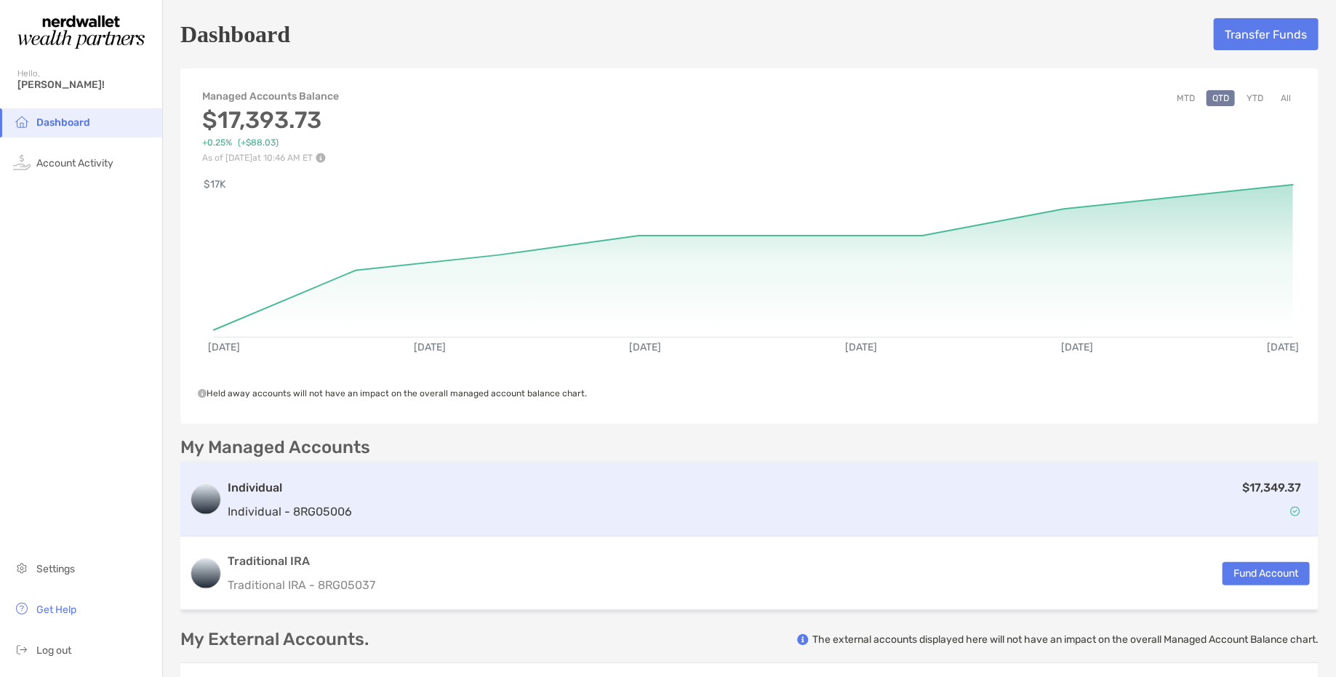
click at [468, 498] on div "$17,349.37" at bounding box center [834, 500] width 952 height 42
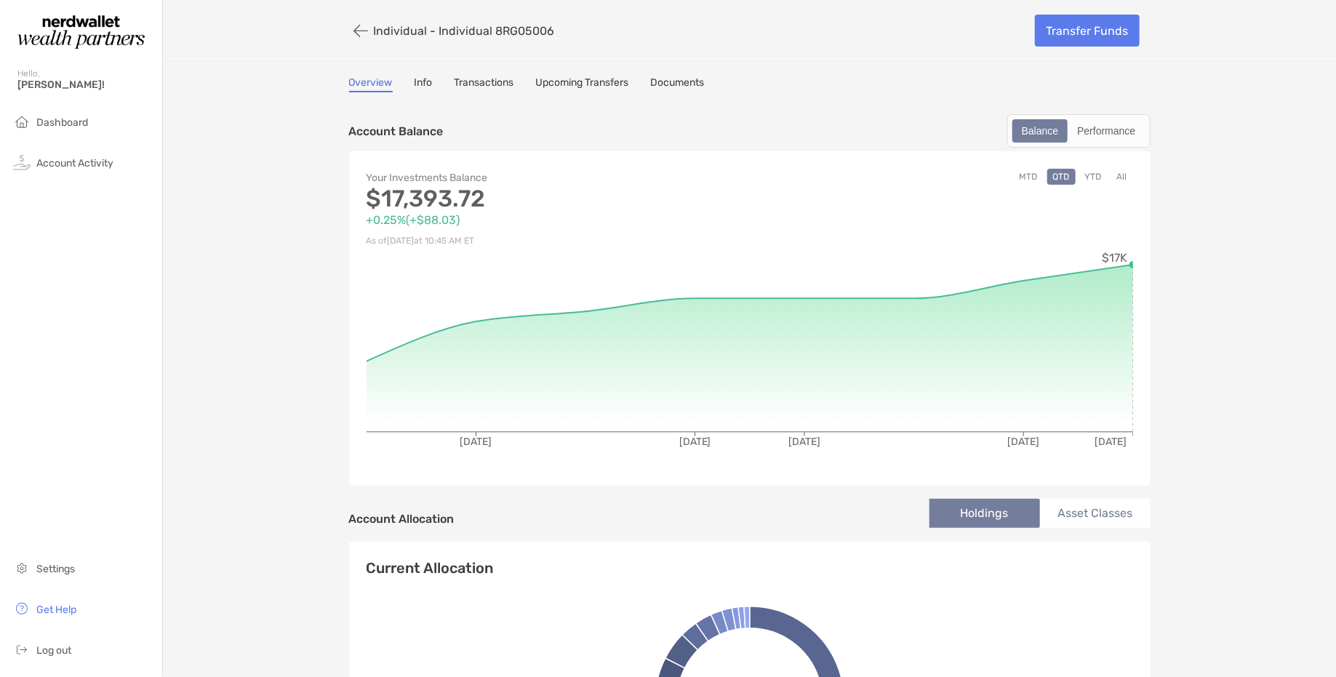
click at [422, 82] on link "Info" at bounding box center [424, 84] width 18 height 16
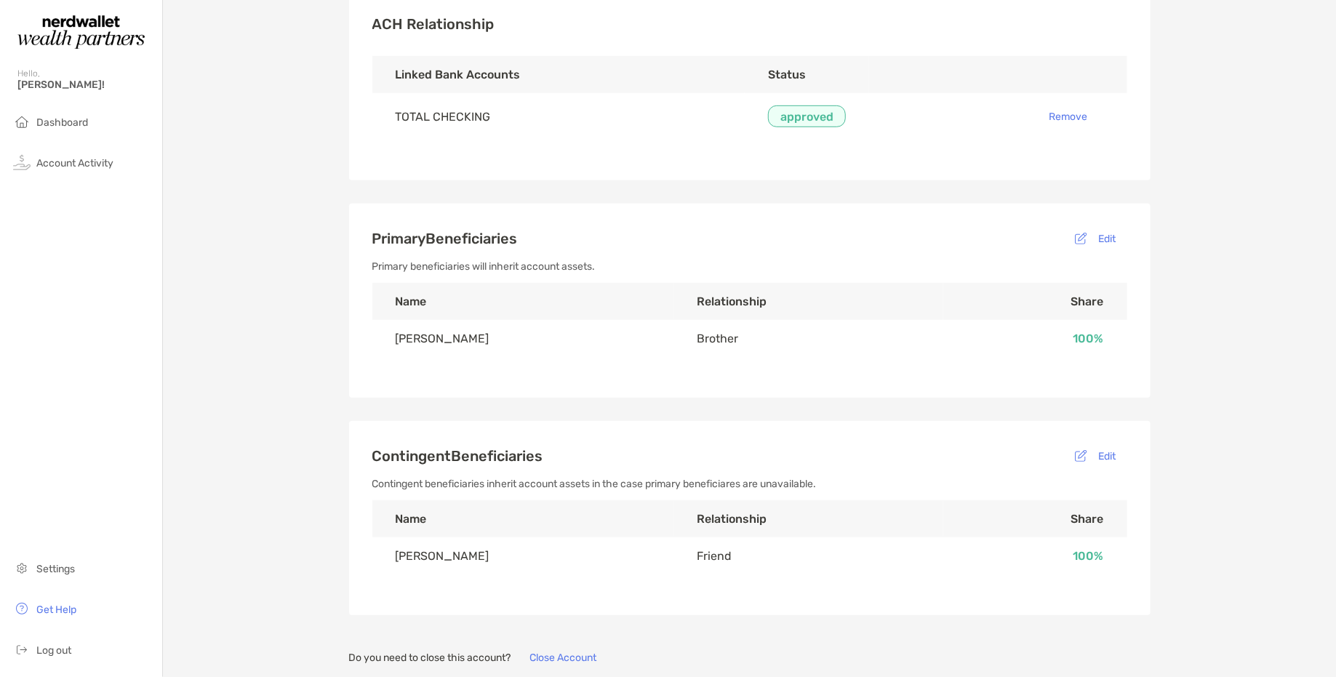
scroll to position [376, 0]
click at [1090, 239] on button "Edit" at bounding box center [1095, 239] width 63 height 23
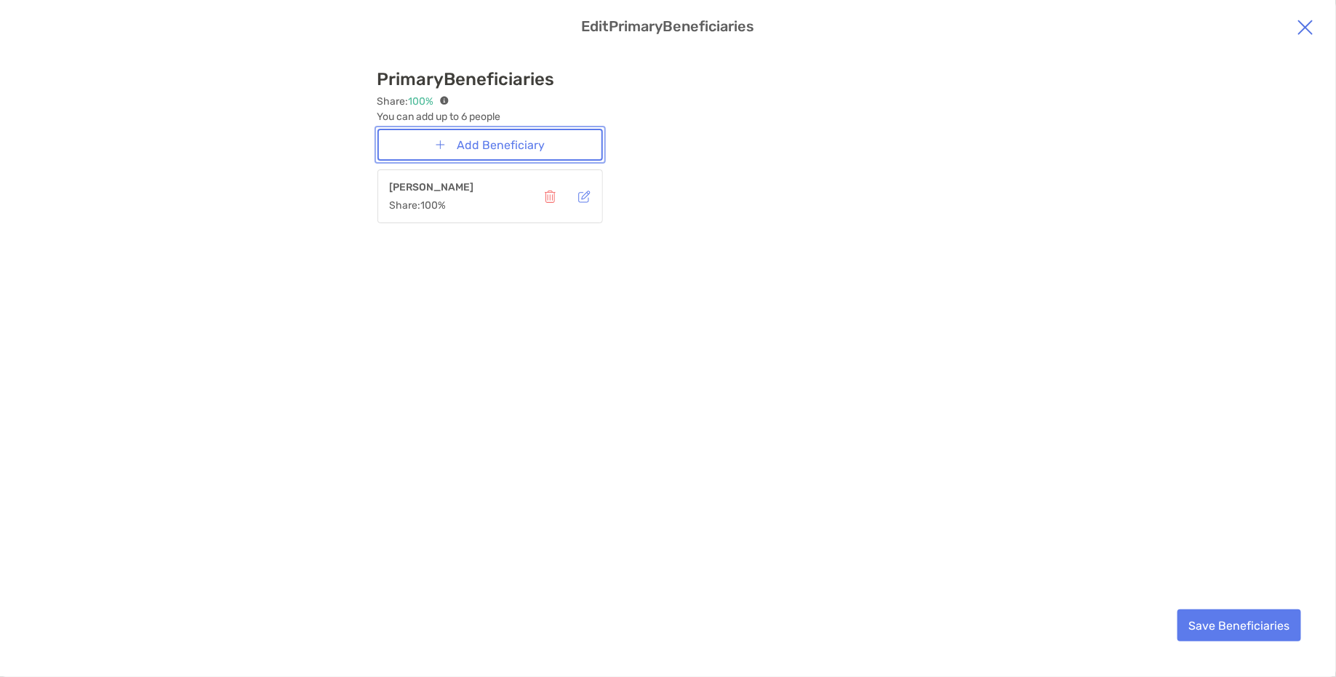
click at [548, 137] on button "Add Beneficiary" at bounding box center [489, 145] width 225 height 32
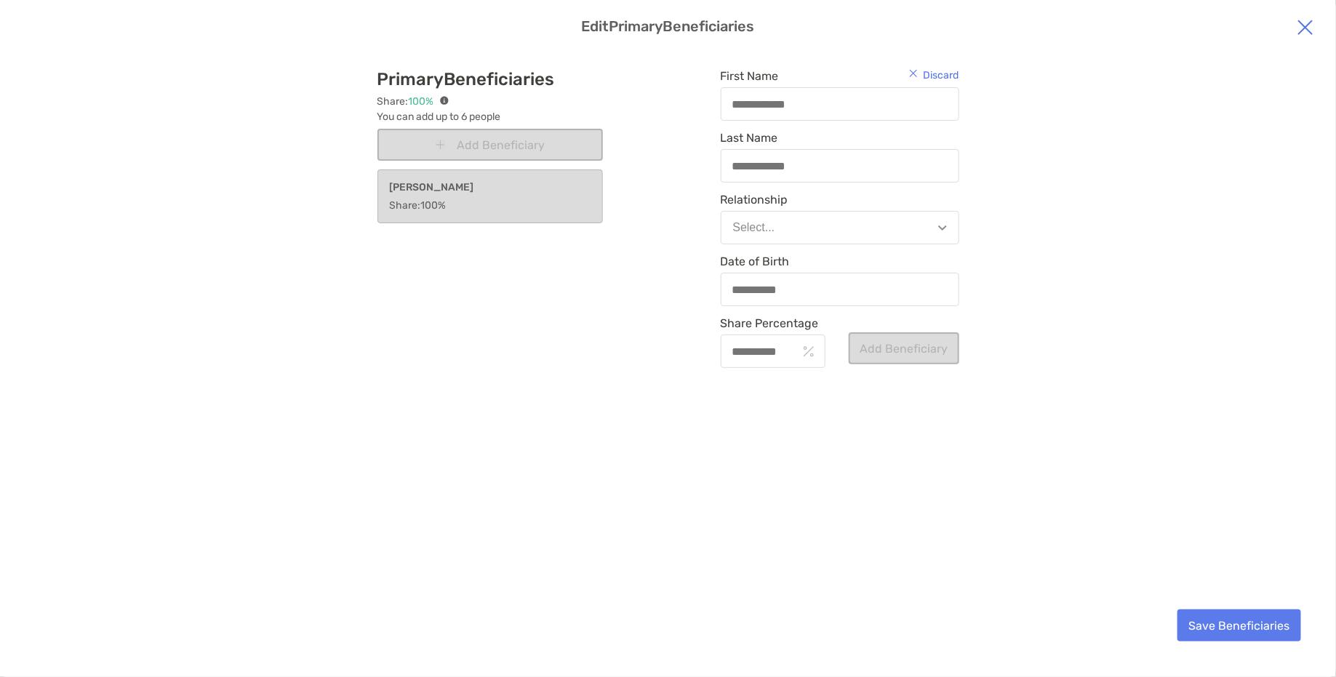
click at [1090, 24] on img "modal" at bounding box center [1305, 26] width 17 height 17
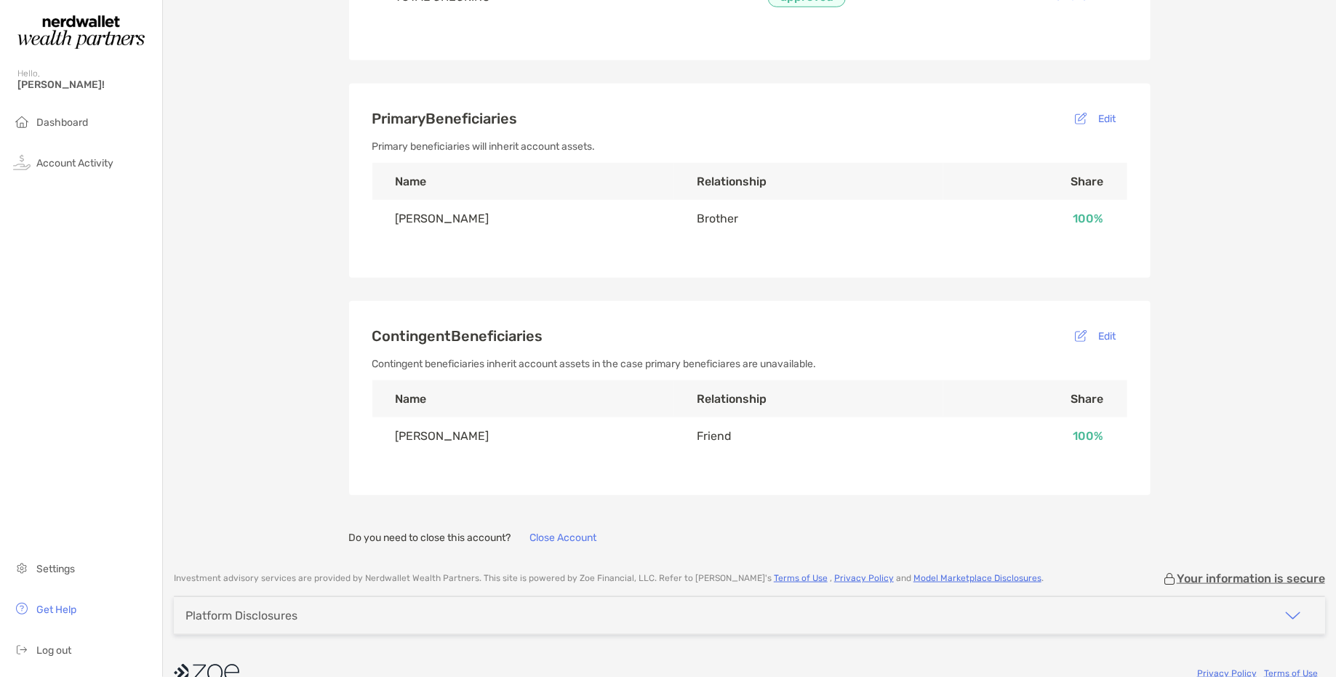
scroll to position [520, 0]
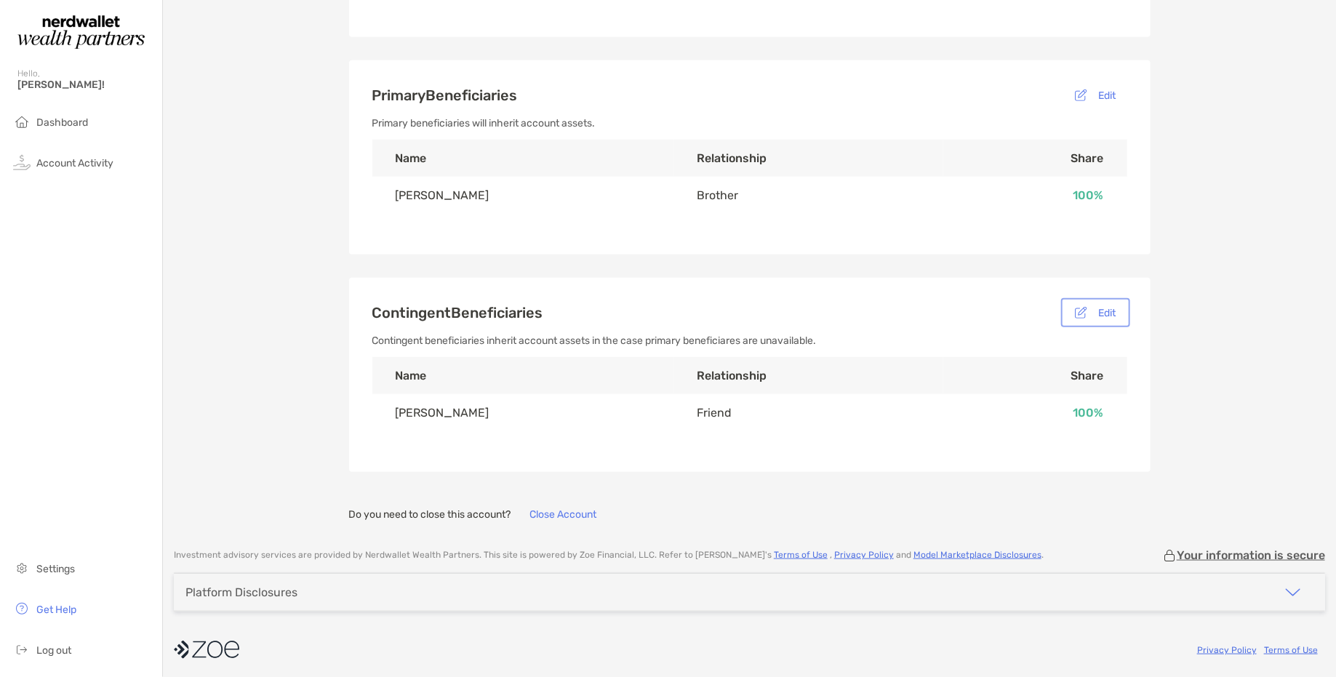
click at [1090, 302] on button "Edit" at bounding box center [1095, 312] width 63 height 23
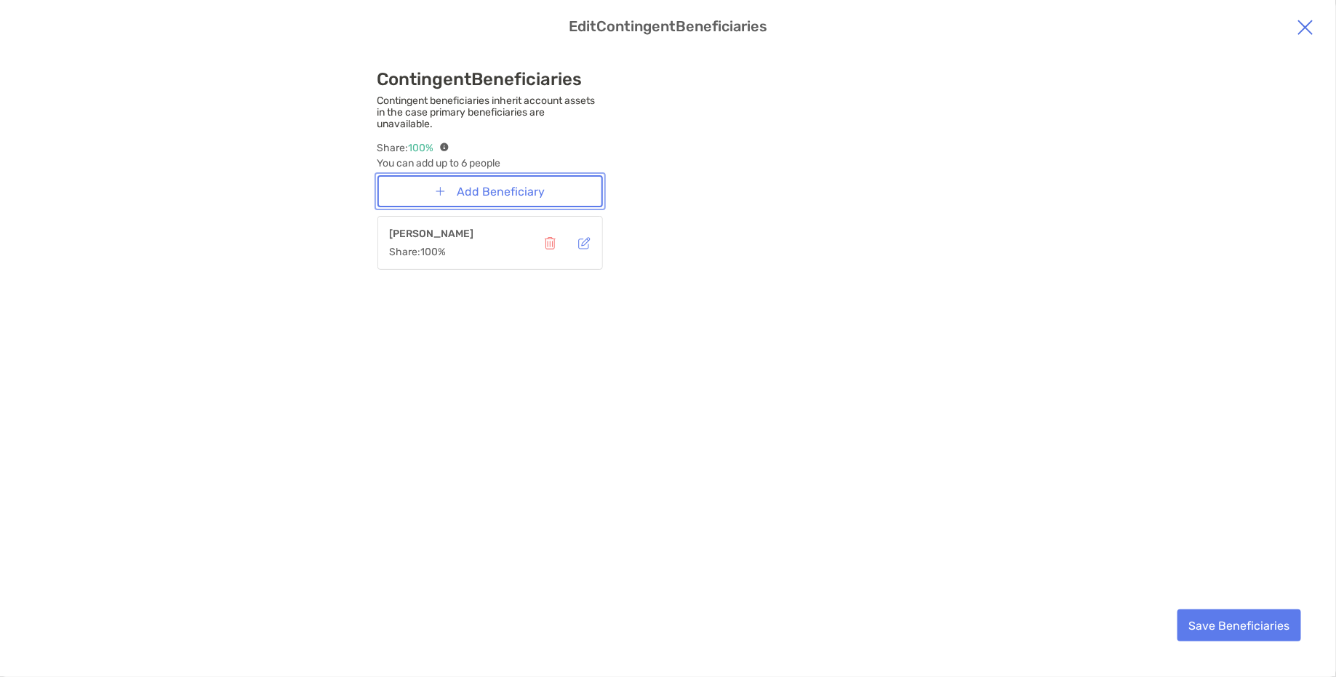
click at [522, 184] on button "Add Beneficiary" at bounding box center [489, 191] width 225 height 32
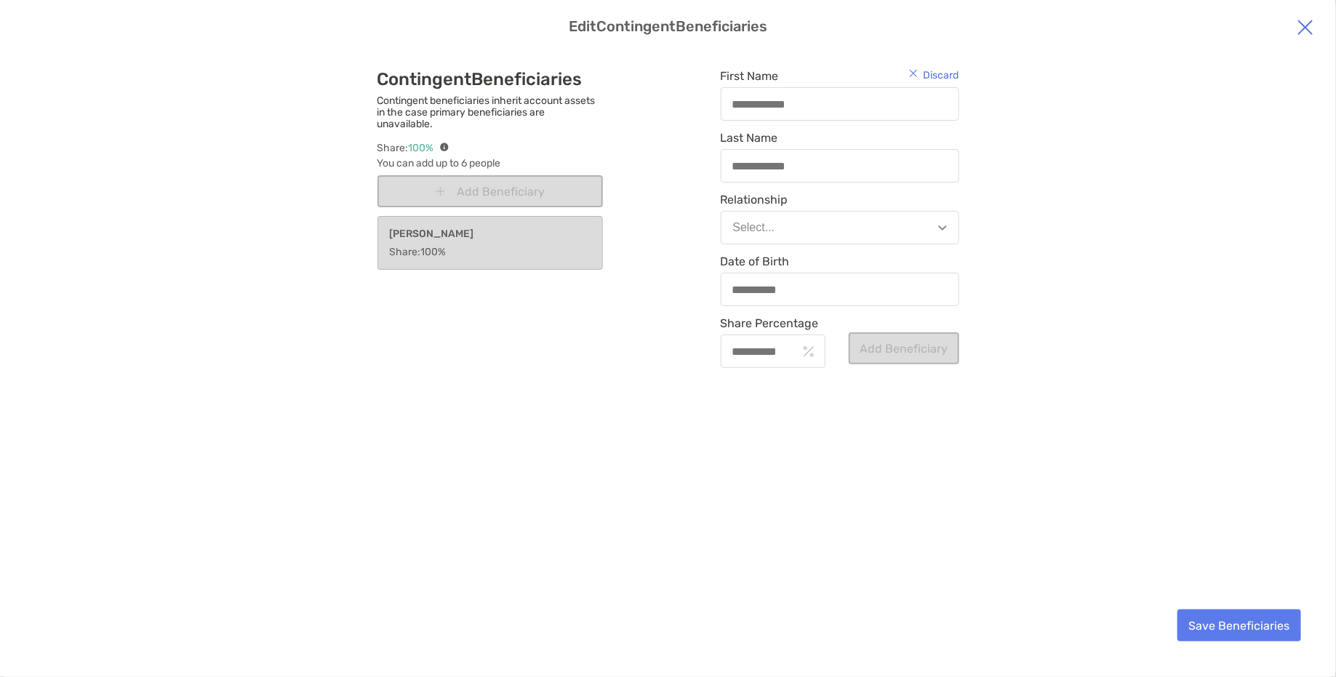
click at [1090, 30] on img "modal" at bounding box center [1305, 26] width 17 height 17
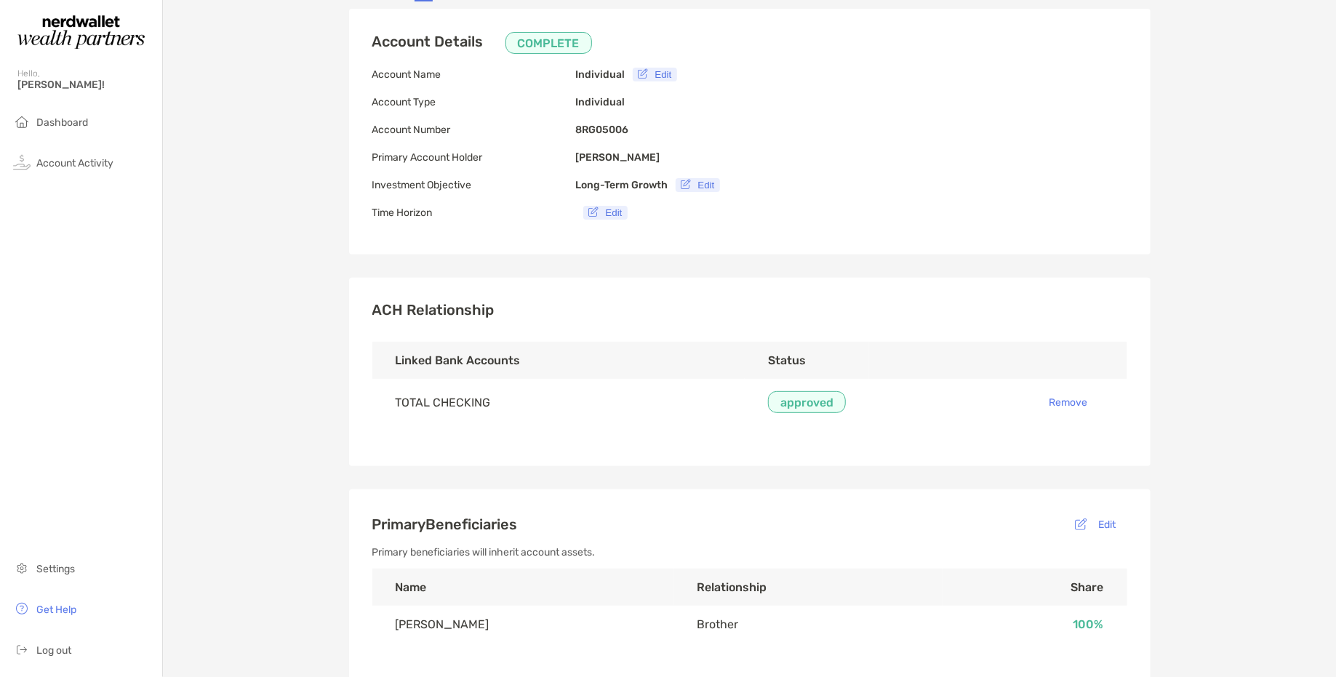
scroll to position [0, 0]
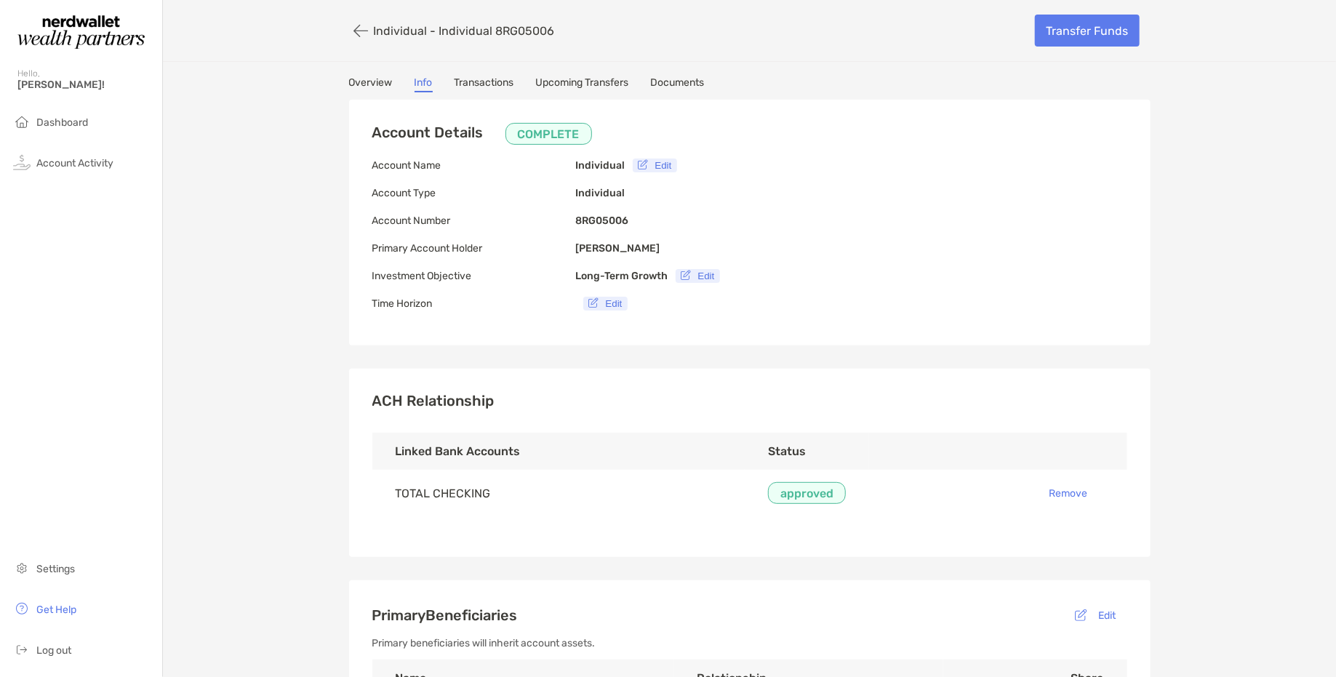
click at [457, 84] on link "Transactions" at bounding box center [485, 84] width 60 height 16
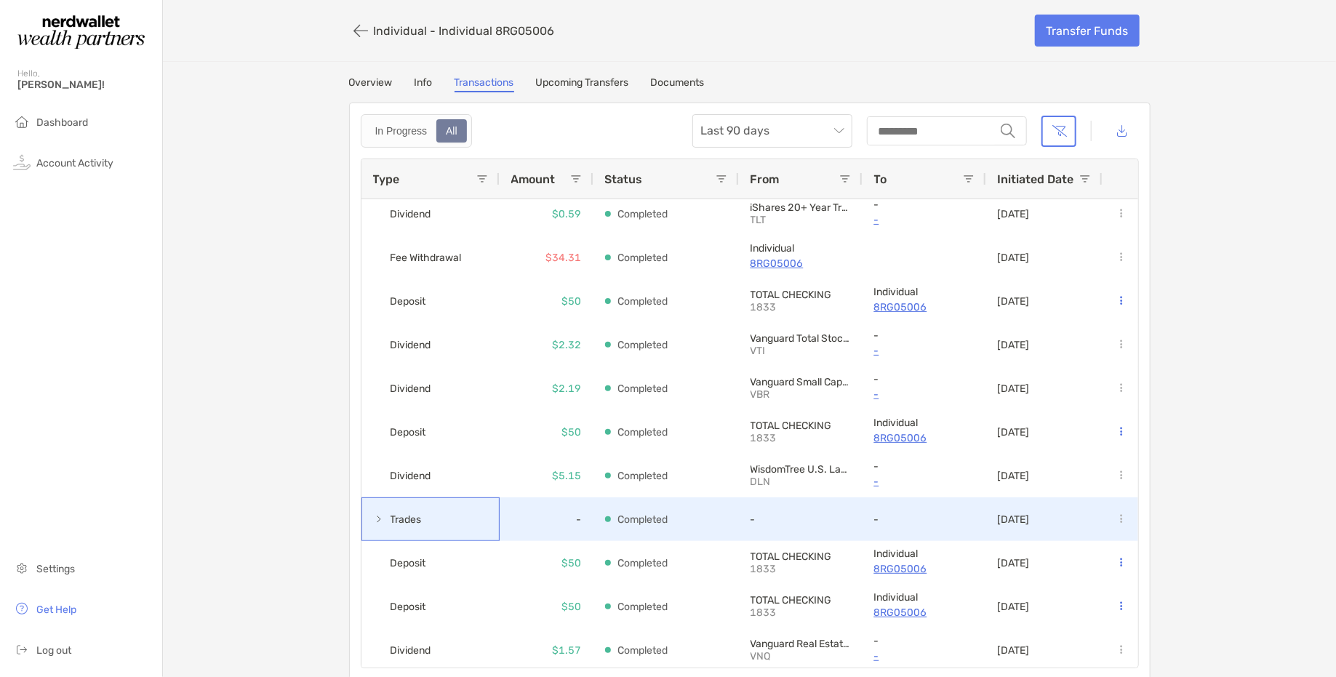
click at [380, 509] on span at bounding box center [379, 520] width 12 height 24
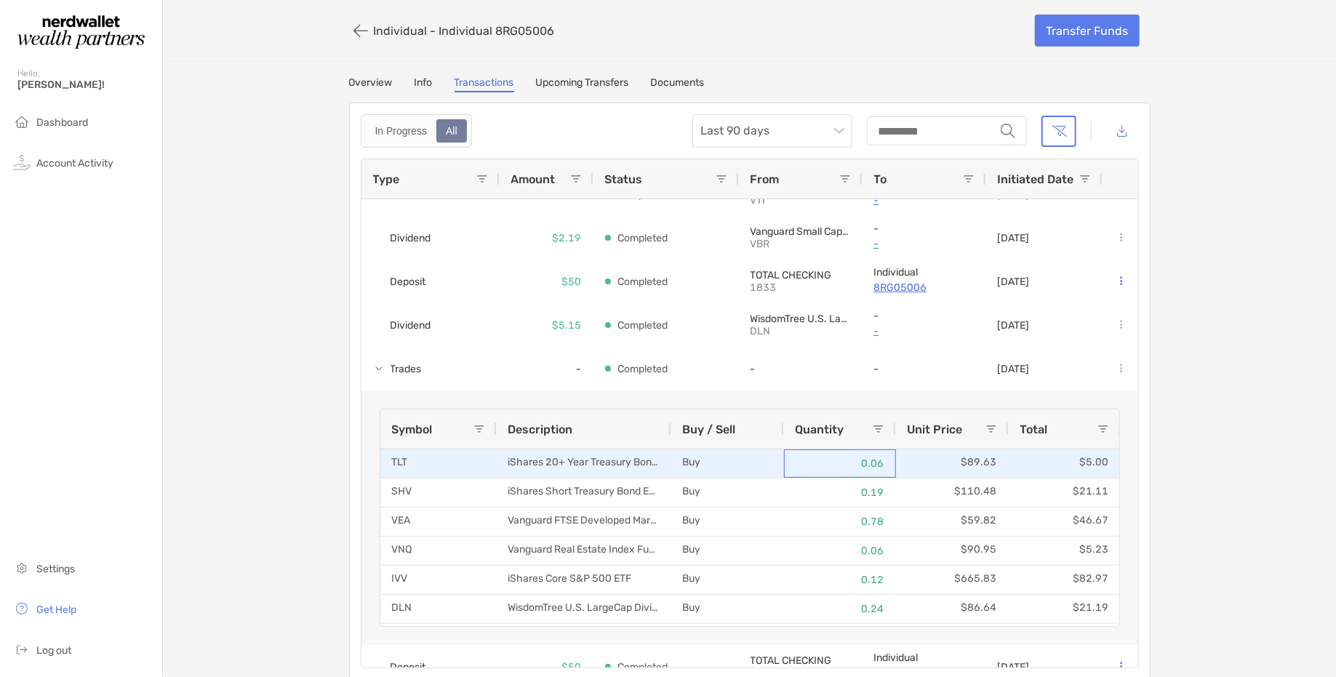
drag, startPoint x: 884, startPoint y: 462, endPoint x: 847, endPoint y: 463, distance: 36.4
click at [847, 463] on div "0.06" at bounding box center [840, 463] width 112 height 28
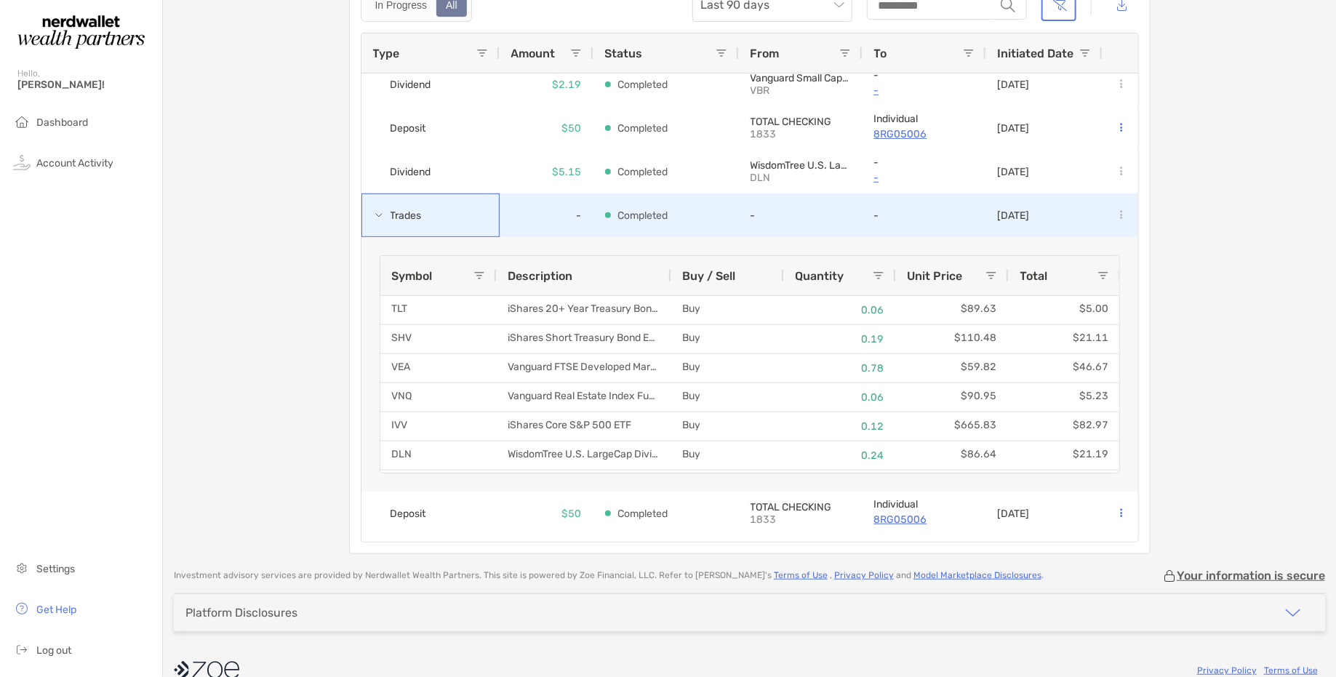
click at [378, 207] on span at bounding box center [379, 216] width 12 height 24
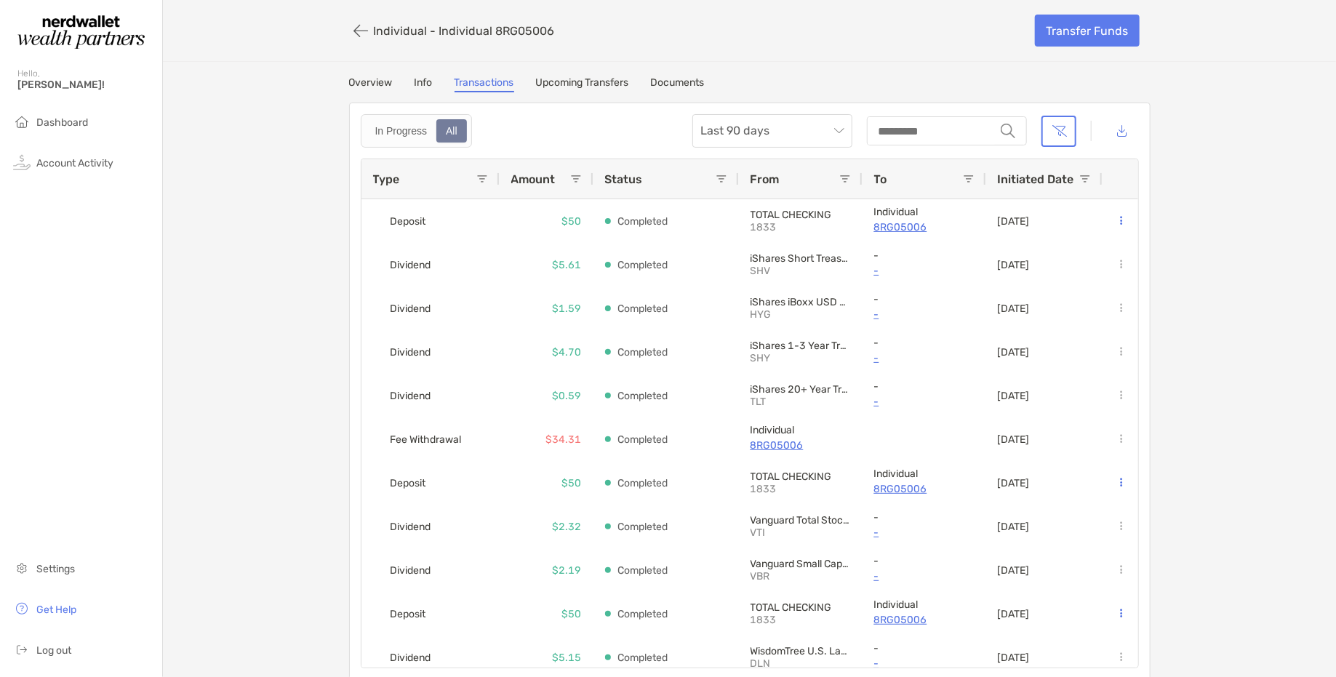
click at [604, 81] on link "Upcoming Transfers" at bounding box center [582, 84] width 93 height 16
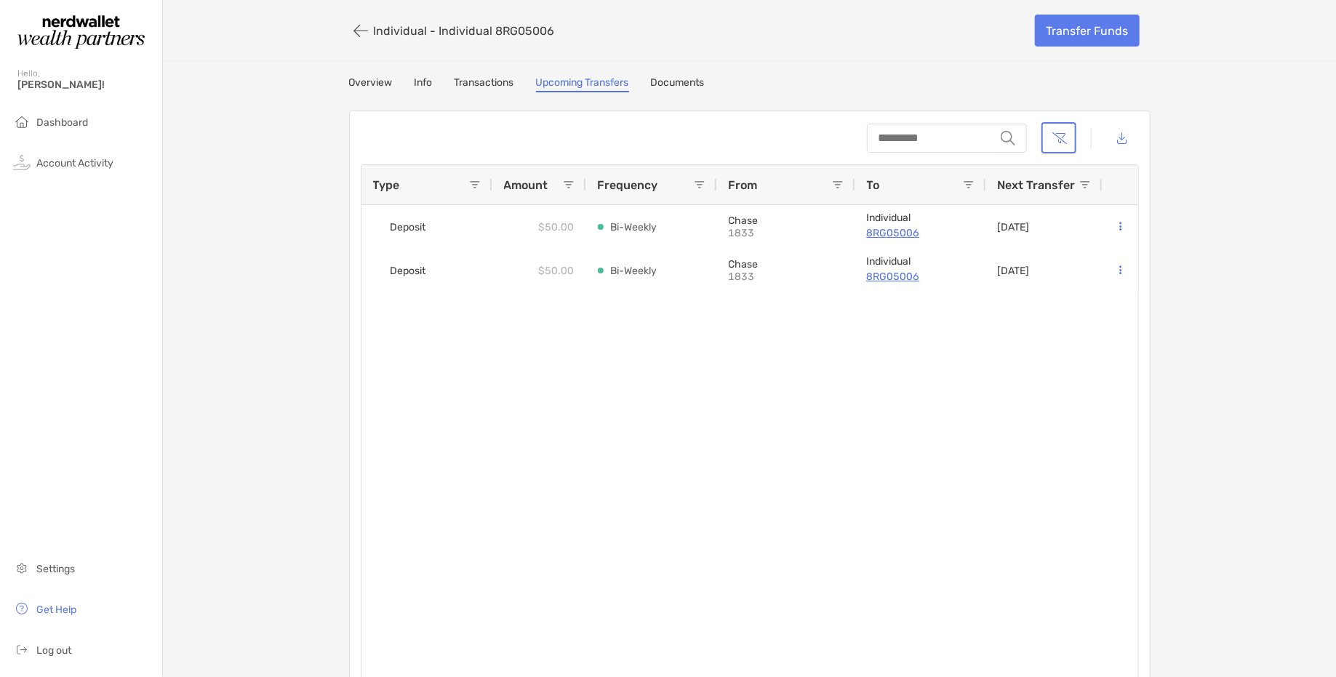
click at [786, 21] on div "Individual - Individual 8RG05006" at bounding box center [686, 30] width 675 height 27
click at [673, 79] on link "Documents" at bounding box center [678, 84] width 54 height 16
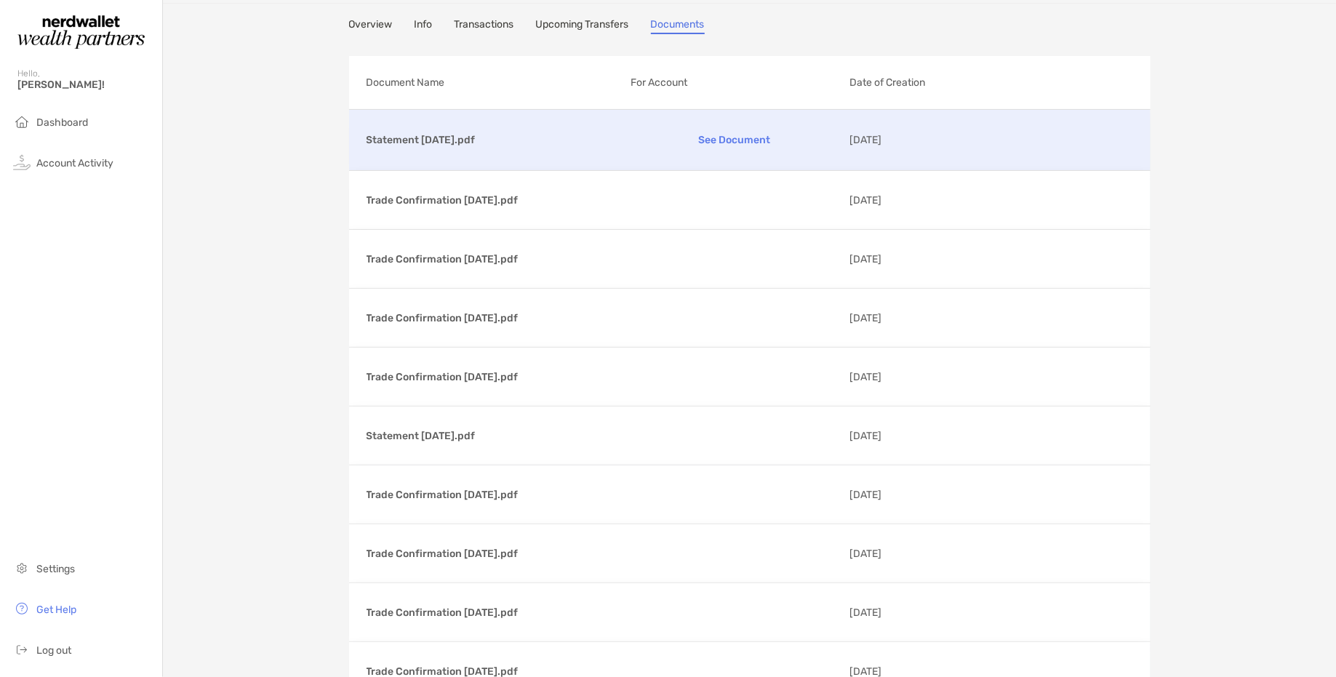
click at [750, 130] on p "See Document" at bounding box center [733, 139] width 207 height 25
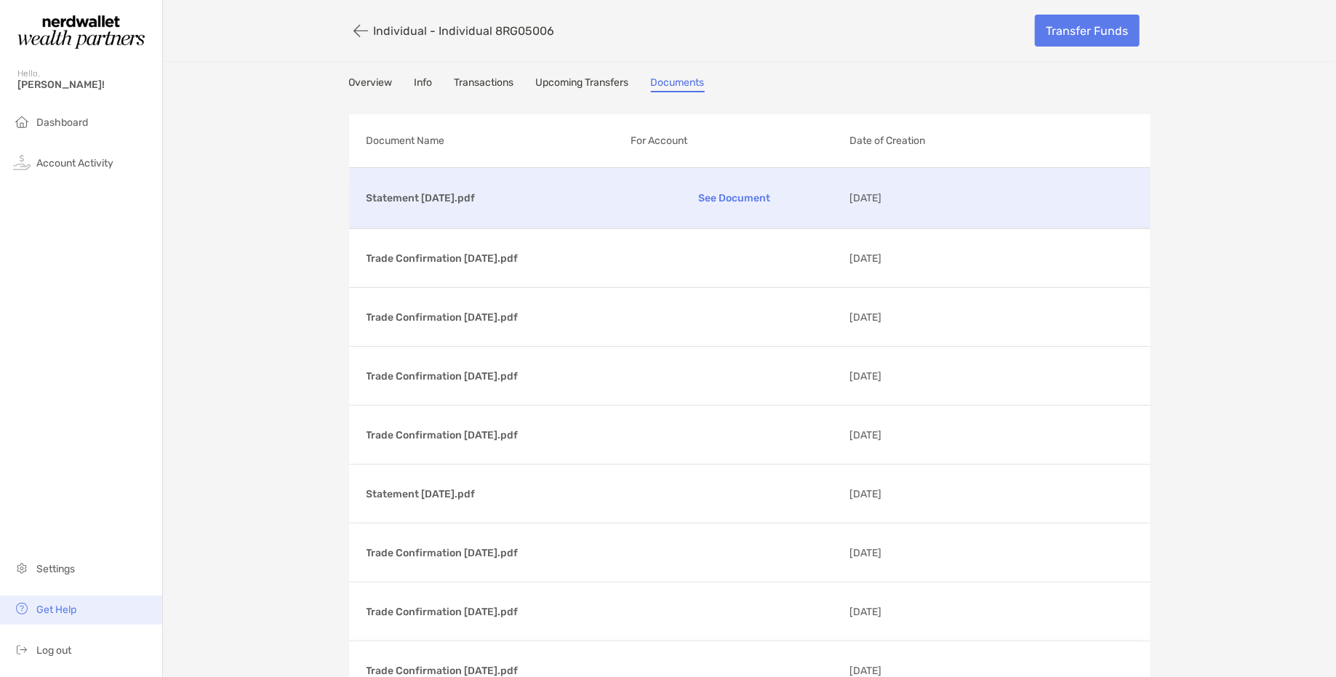
click at [71, 616] on span "Get Help" at bounding box center [56, 610] width 40 height 12
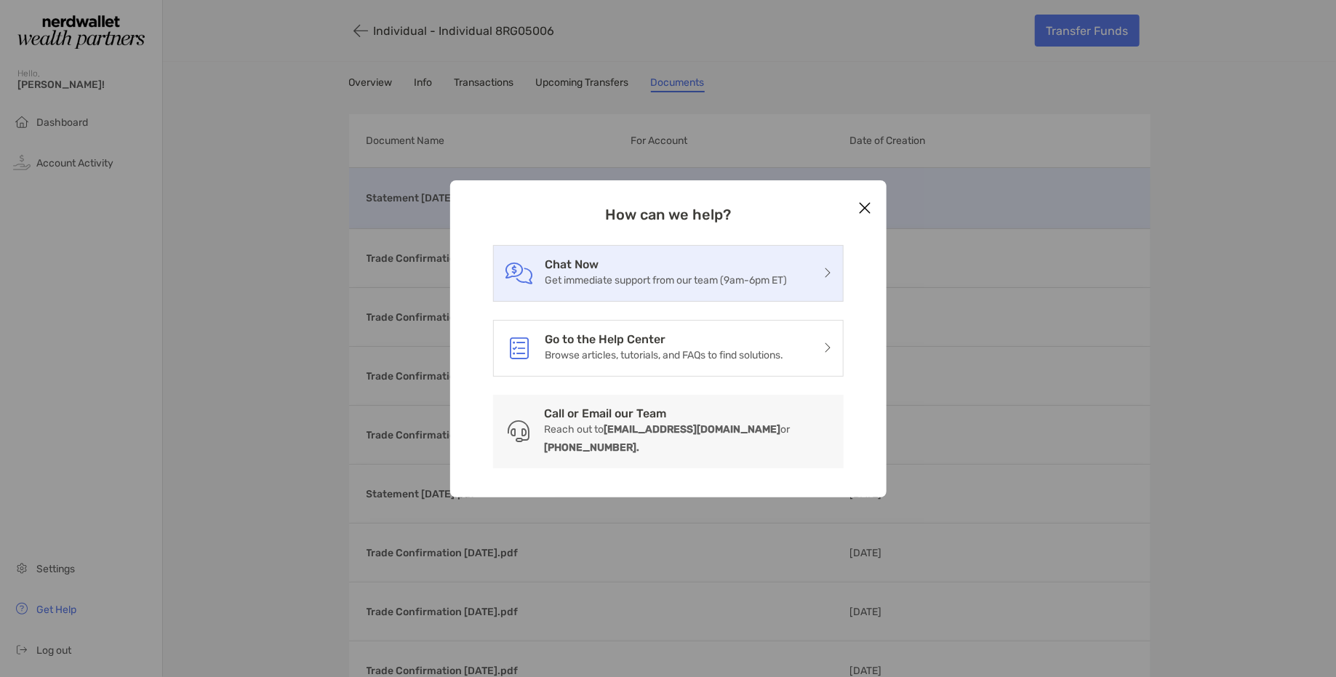
click at [577, 284] on p "Get immediate support from our team (9am-6pm ET)" at bounding box center [666, 280] width 242 height 18
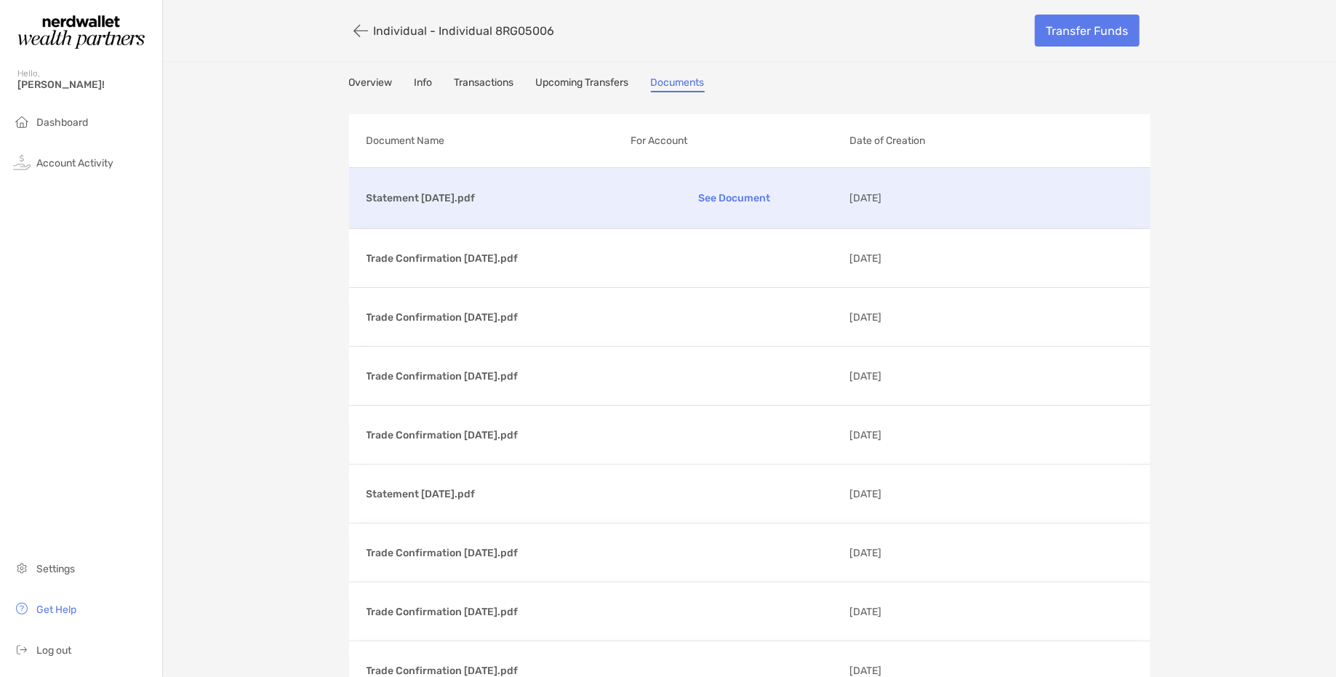
click at [91, 23] on img at bounding box center [80, 32] width 127 height 52
click at [68, 121] on span "Dashboard" at bounding box center [62, 122] width 52 height 12
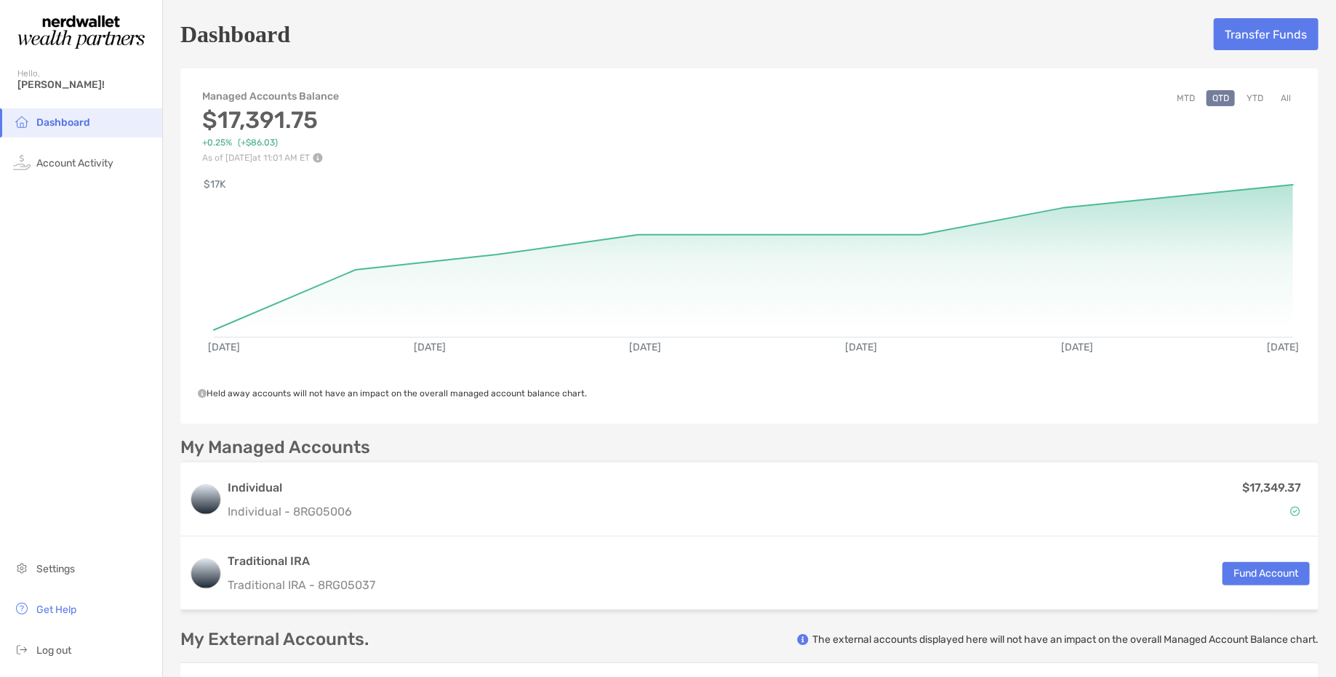
click at [796, 83] on div "Managed Accounts Balance $17,391.75 +0.25% (+$86.03) As of [DATE] 11:01 AM ET M…" at bounding box center [749, 119] width 1138 height 87
click at [960, 60] on div "Dashboard Transfer Funds Managed Accounts Balance $17,391.75 +0.25% (+$86.03) A…" at bounding box center [749, 376] width 1173 height 753
click at [805, 31] on div "Dashboard Transfer Funds" at bounding box center [749, 33] width 1138 height 33
click at [932, 58] on div "Dashboard Transfer Funds Managed Accounts Balance $17,391.75 +0.25% (+$86.03) A…" at bounding box center [749, 376] width 1173 height 753
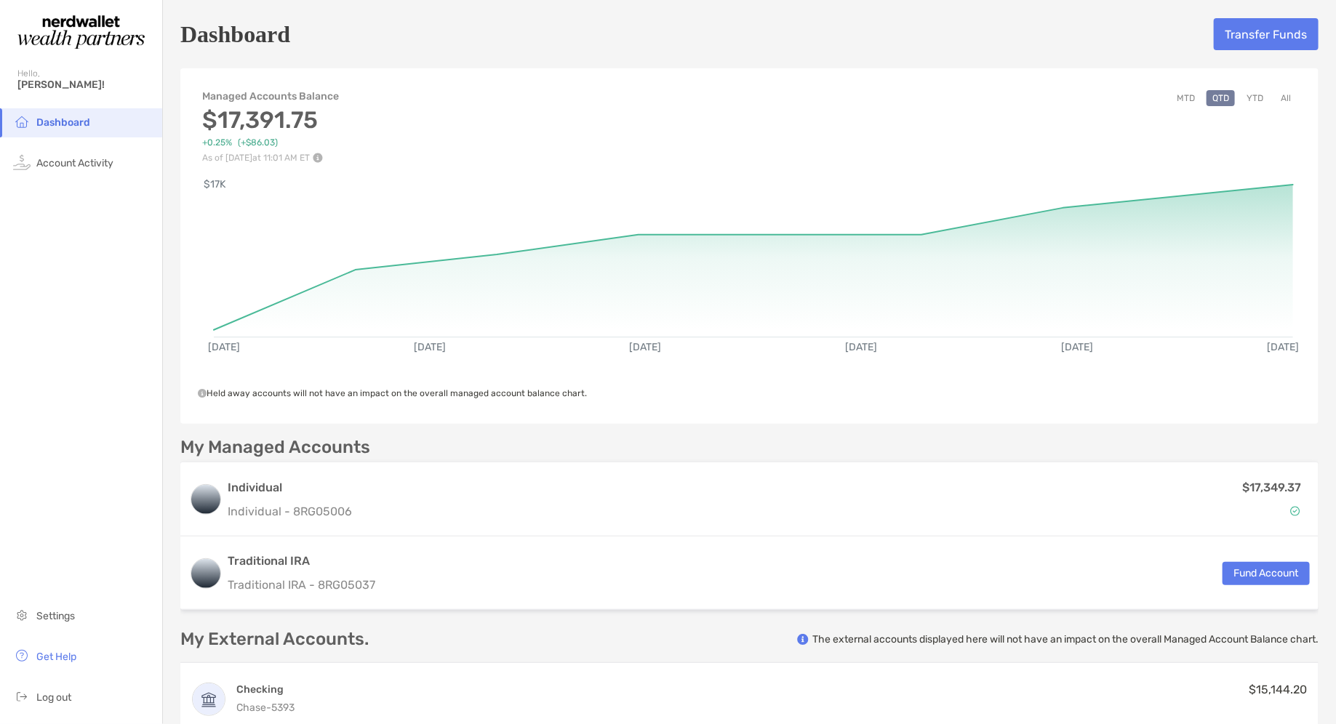
click at [829, 106] on div "Managed Accounts Balance $17,391.75 +0.25% (+$86.03) As of [DATE] 11:01 AM ET M…" at bounding box center [749, 119] width 1138 height 87
click at [962, 20] on div "Dashboard Transfer Funds" at bounding box center [749, 33] width 1138 height 33
